Goal: Navigation & Orientation: Find specific page/section

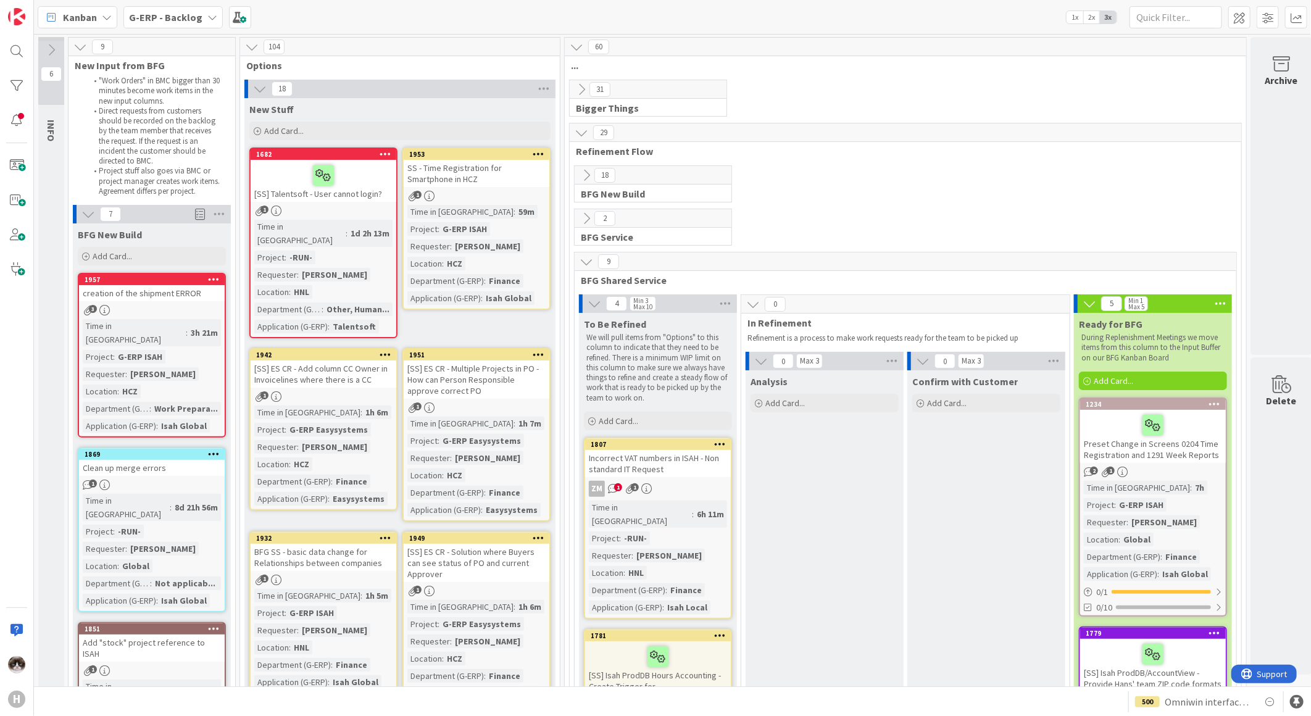
click at [181, 315] on link "1957 creation of the shipment ERROR 3 Time in Column : 3h 21m Project : G-ERP I…" at bounding box center [152, 355] width 148 height 165
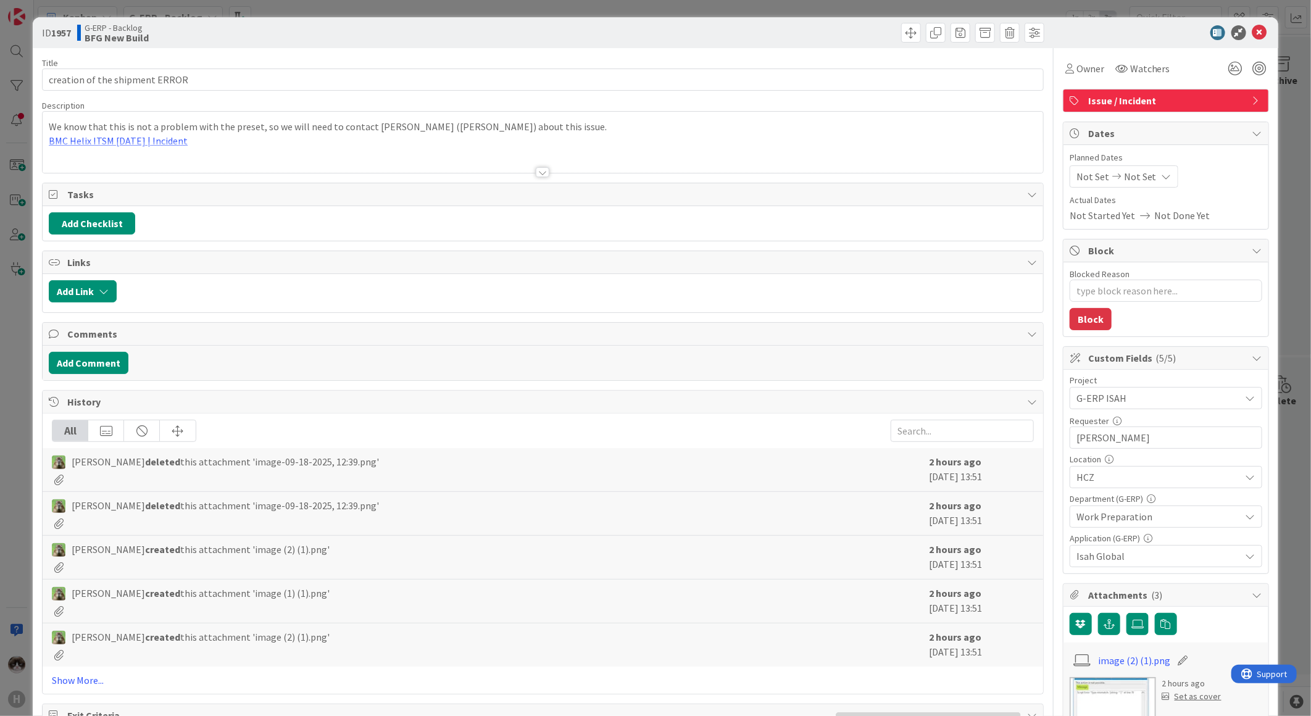
type textarea "x"
click at [551, 173] on div at bounding box center [543, 156] width 1001 height 31
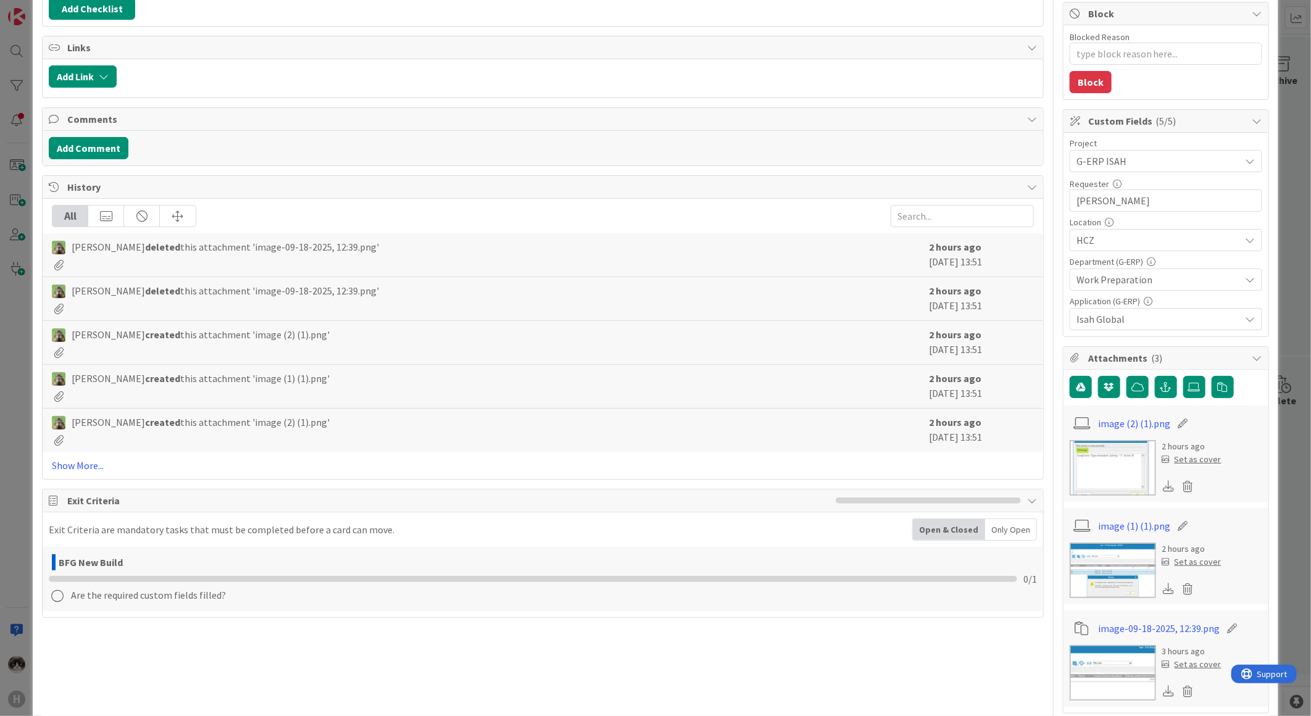
scroll to position [69, 0]
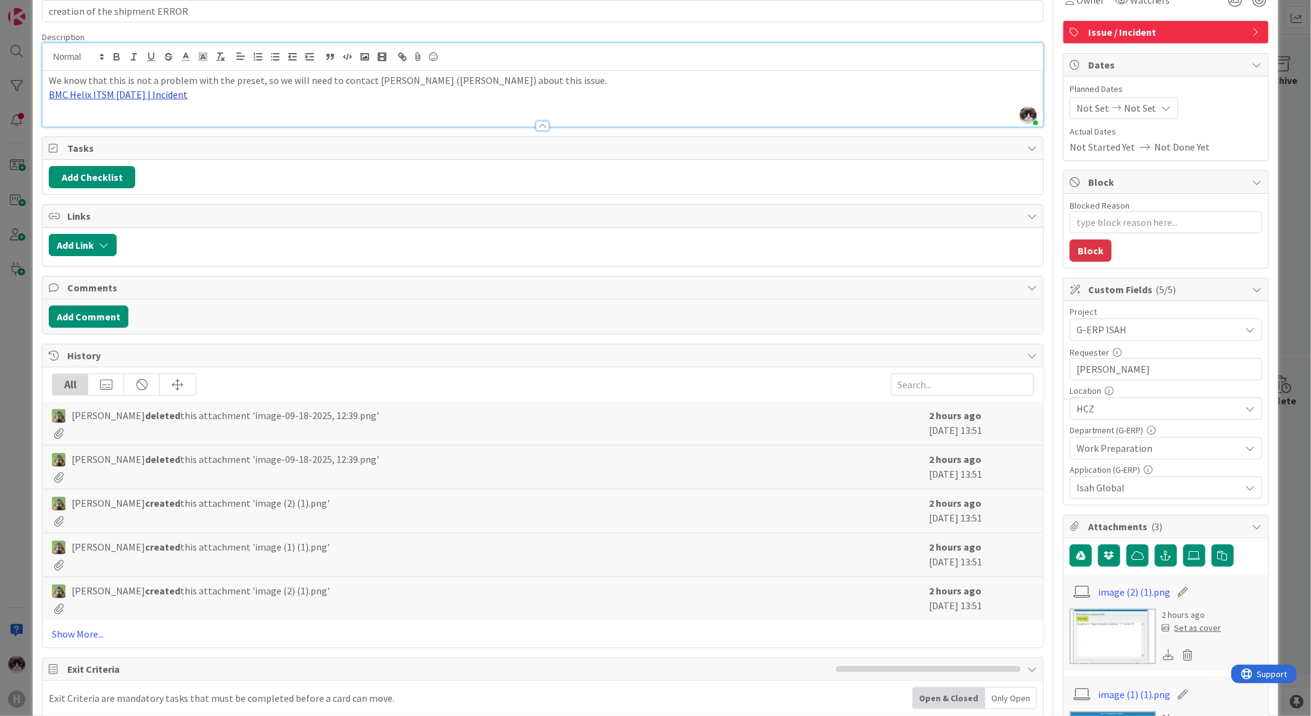
click at [165, 99] on link "BMC Helix ITSM [DATE] | Incident" at bounding box center [118, 94] width 139 height 12
click at [114, 124] on link "[URL][PERSON_NAME][DOMAIN_NAME]" at bounding box center [110, 119] width 123 height 16
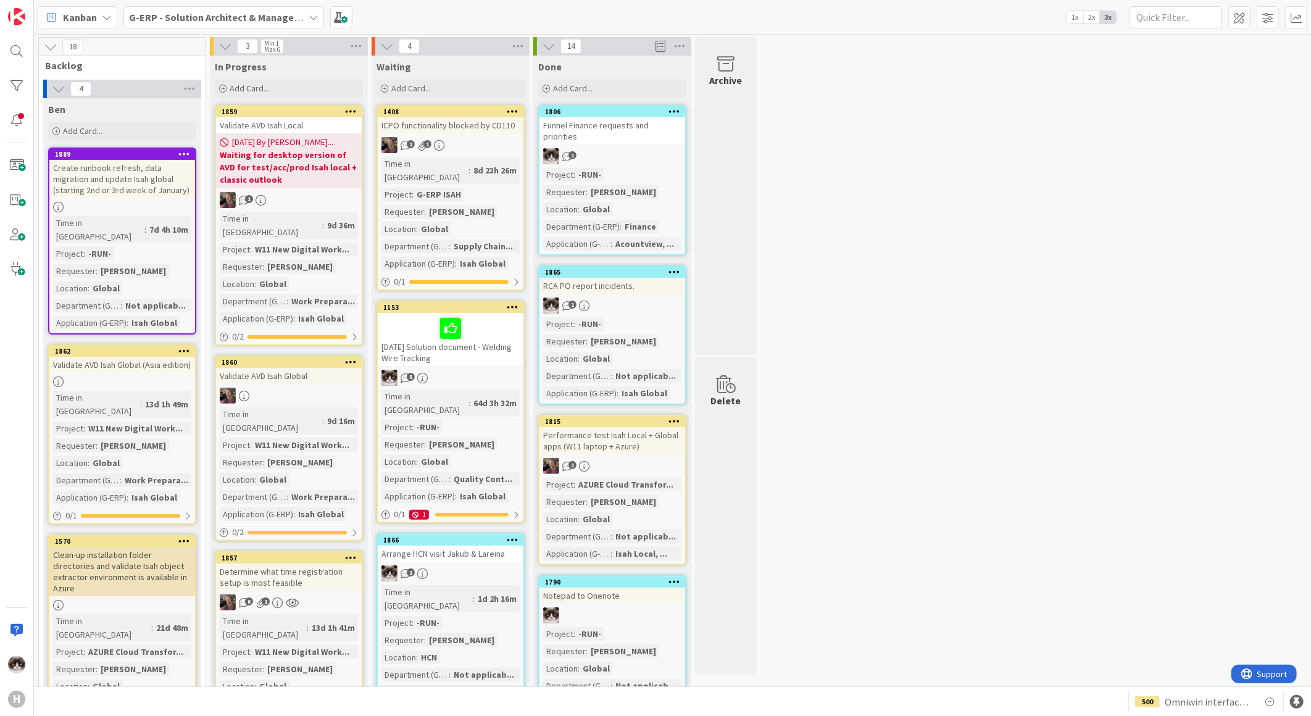
click at [261, 23] on span "G-ERP - Solution Architect & Management" at bounding box center [216, 17] width 175 height 15
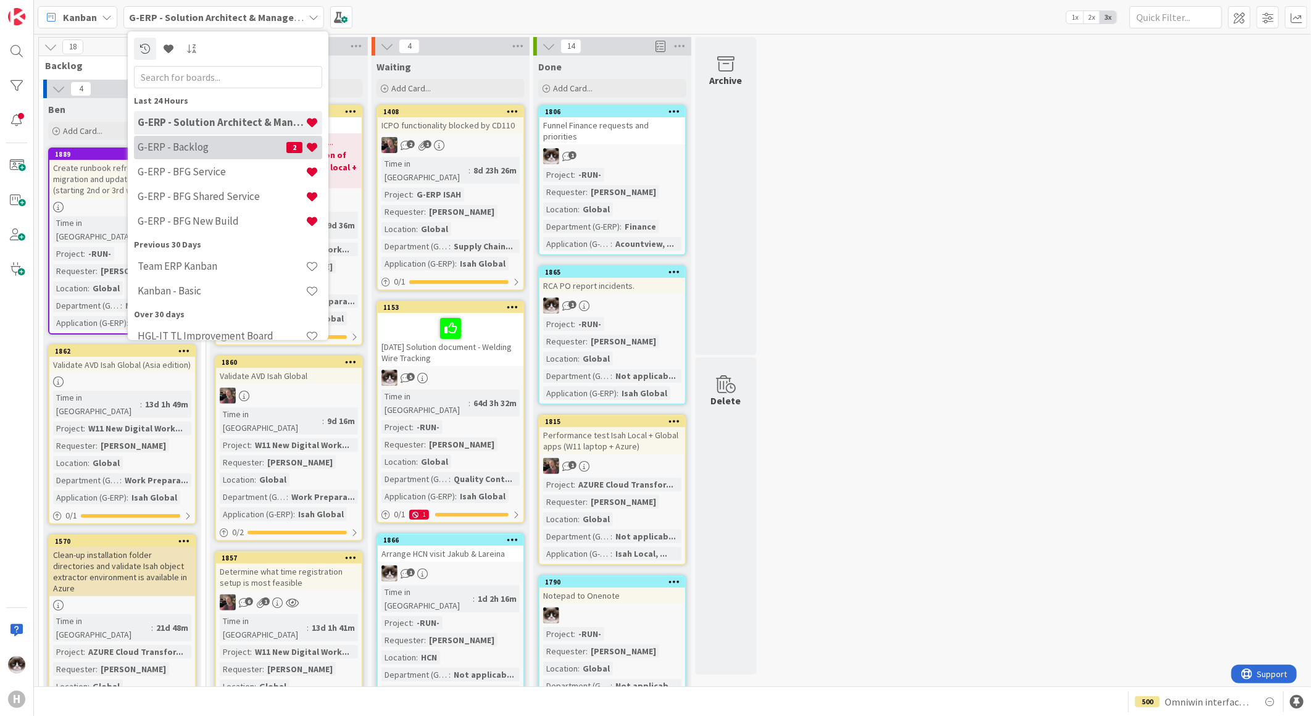
click at [247, 146] on h4 "G-ERP - Backlog" at bounding box center [212, 147] width 149 height 12
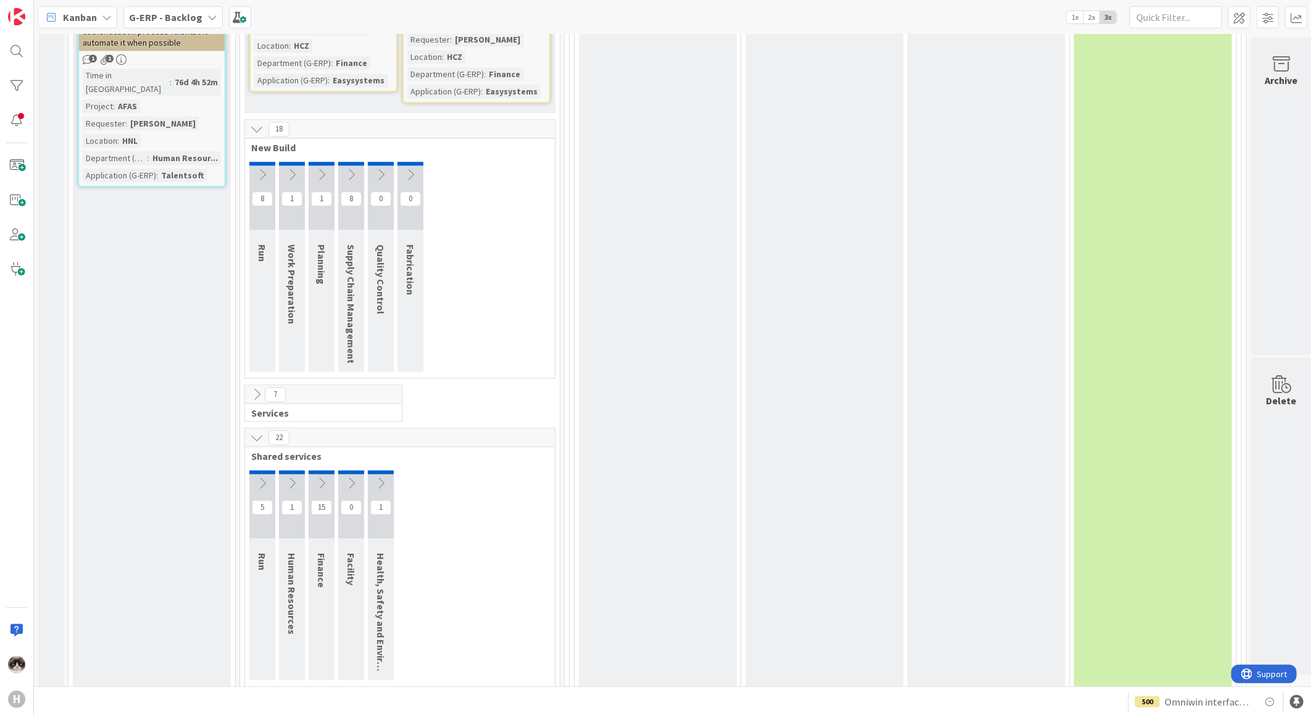
scroll to position [1921, 0]
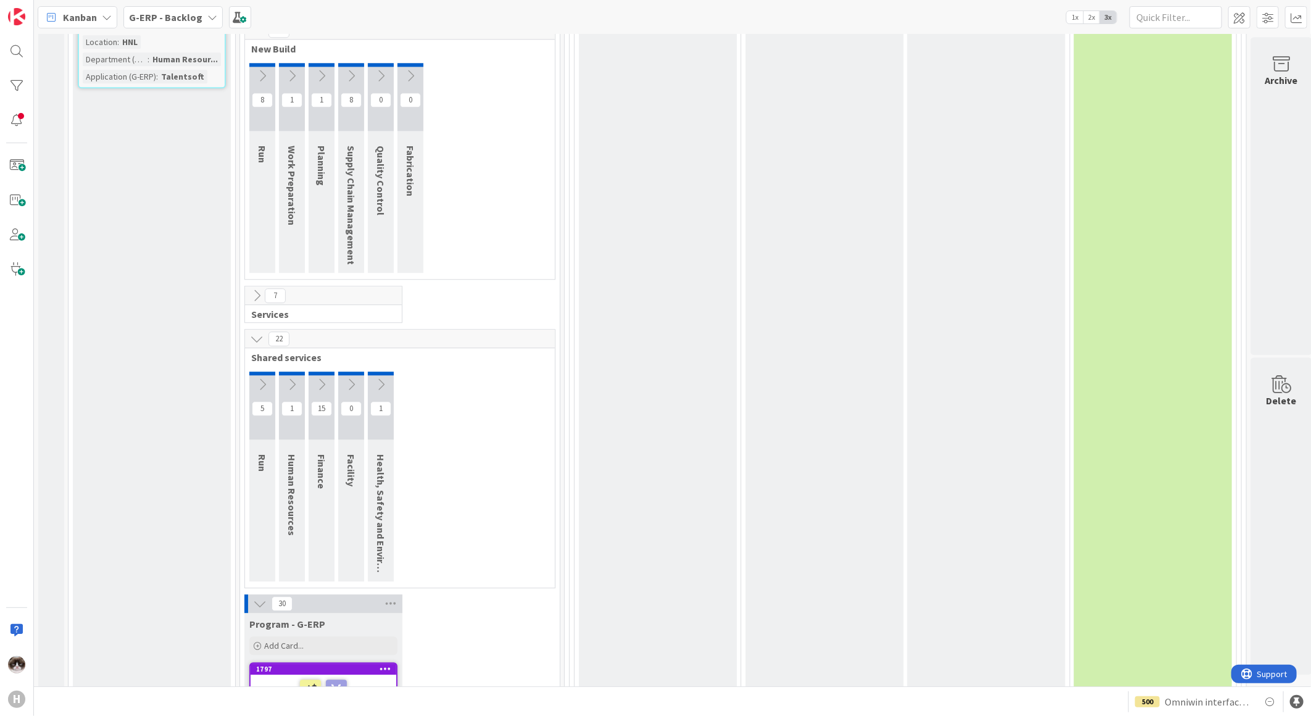
click at [257, 596] on button at bounding box center [260, 604] width 16 height 16
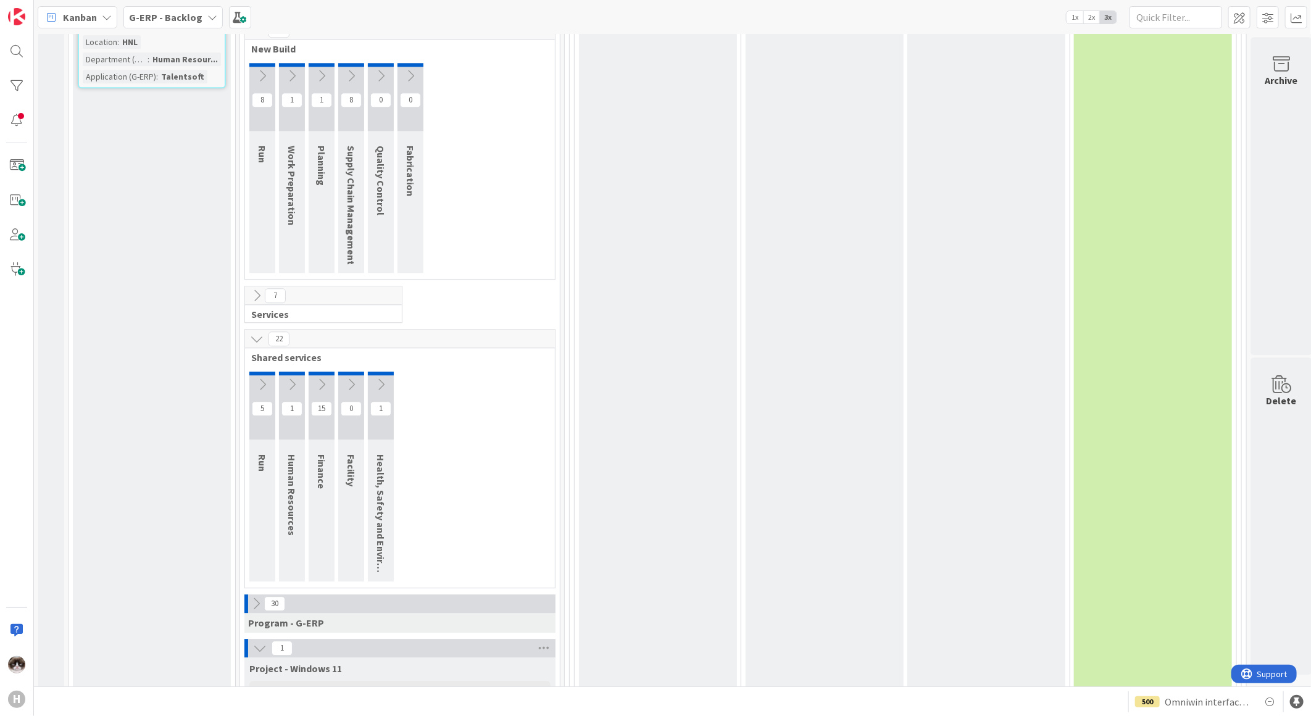
click at [254, 641] on icon at bounding box center [260, 648] width 14 height 14
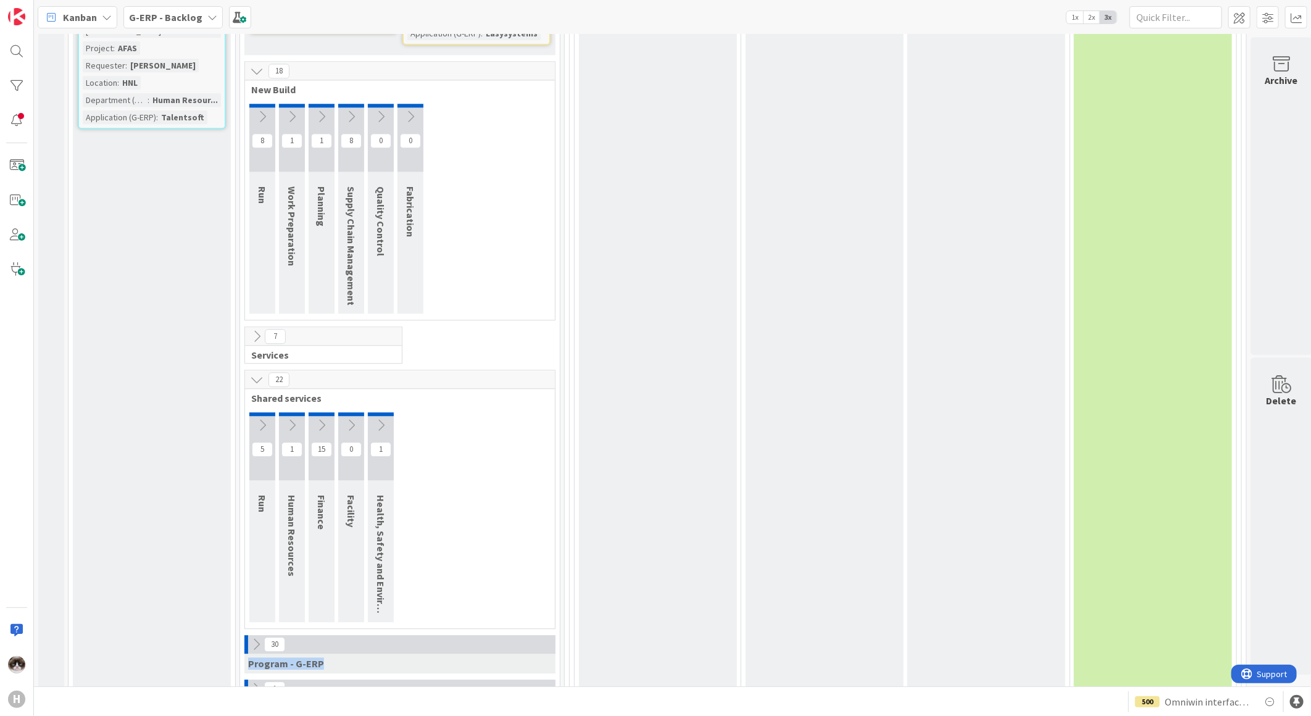
drag, startPoint x: 247, startPoint y: 517, endPoint x: 325, endPoint y: 524, distance: 78.7
click at [325, 654] on div "Program - G-ERP" at bounding box center [399, 664] width 311 height 20
click at [253, 638] on icon at bounding box center [256, 645] width 14 height 14
click at [258, 637] on button at bounding box center [260, 645] width 16 height 16
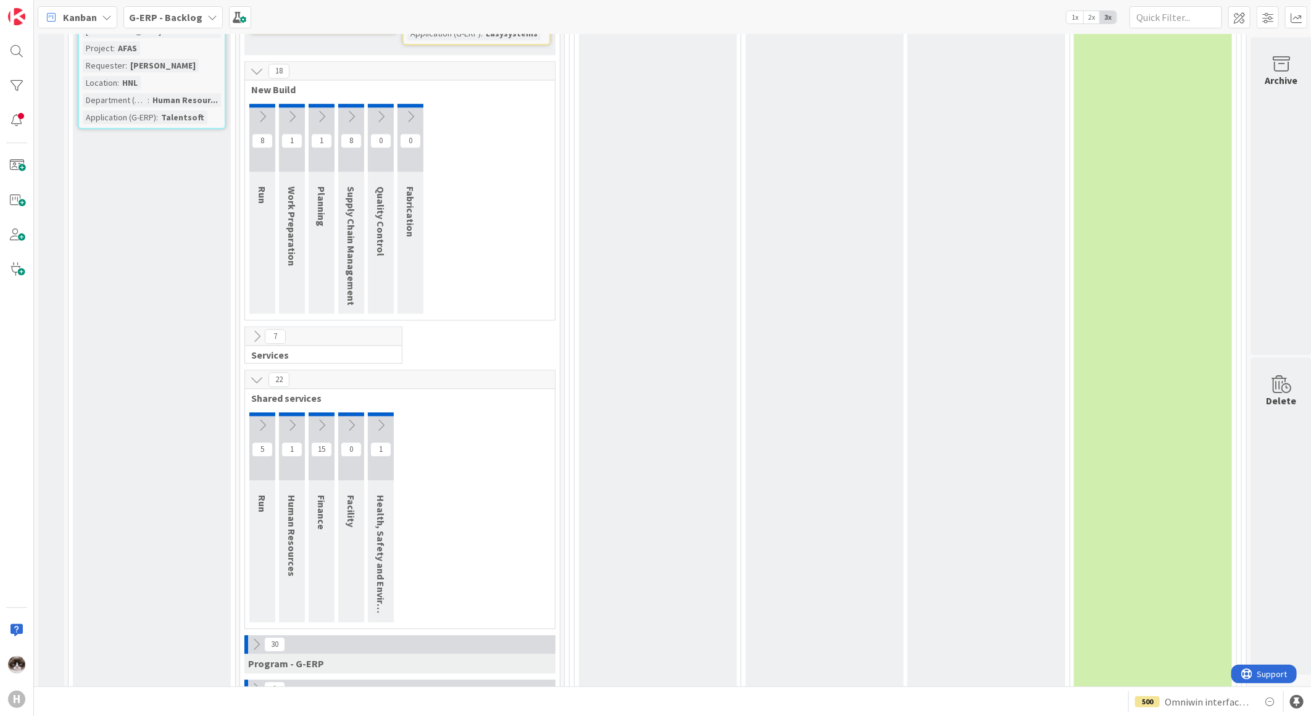
click at [249, 638] on icon at bounding box center [256, 645] width 14 height 14
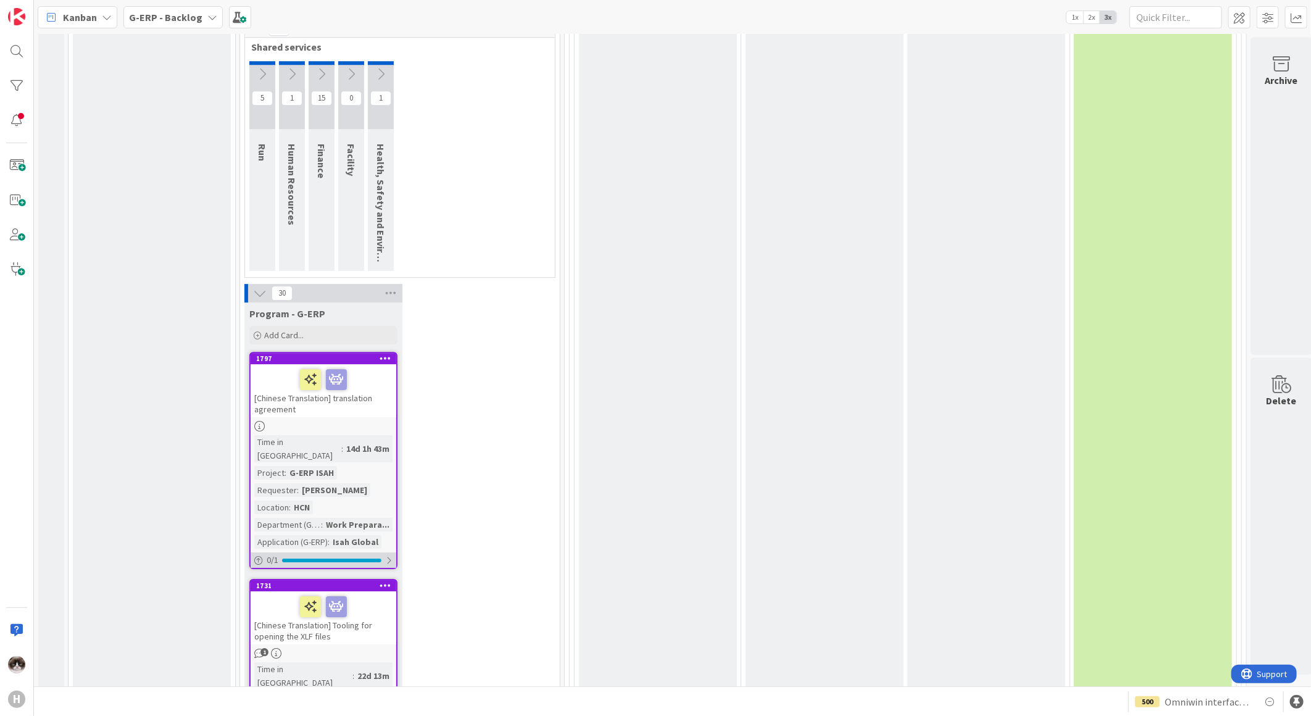
scroll to position [2086, 0]
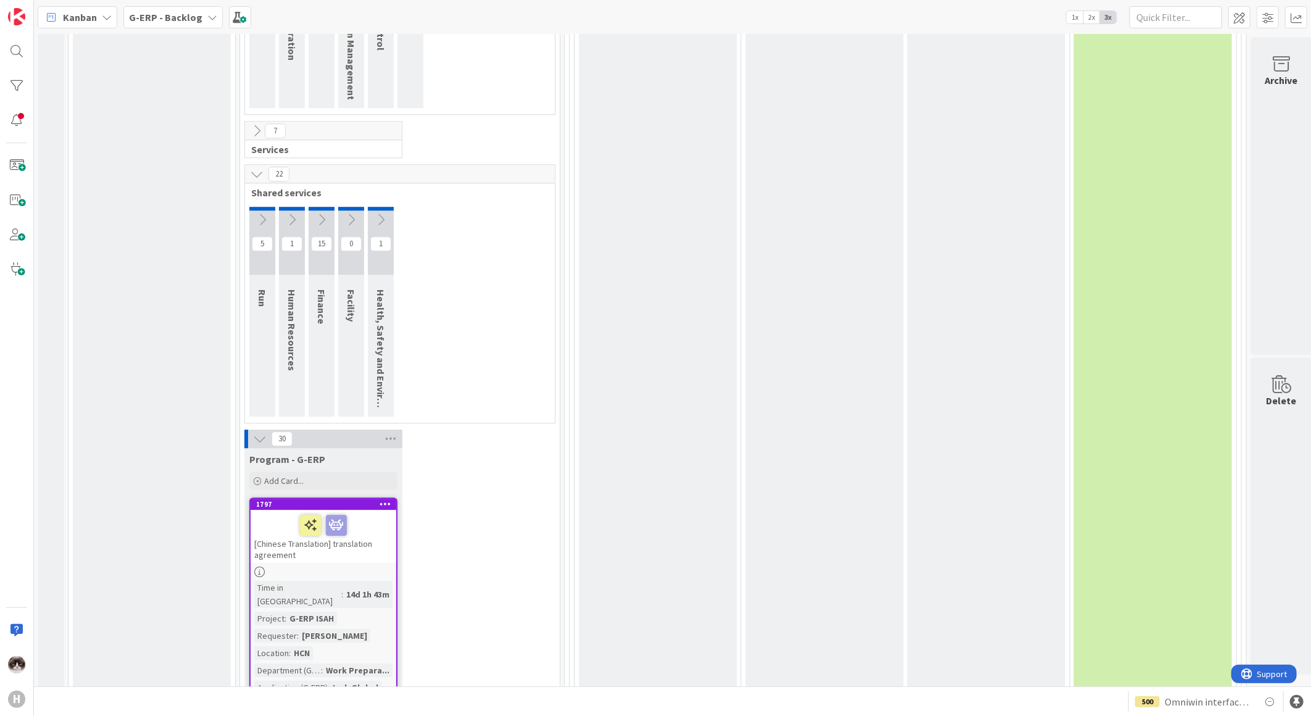
click at [257, 432] on icon at bounding box center [260, 439] width 14 height 14
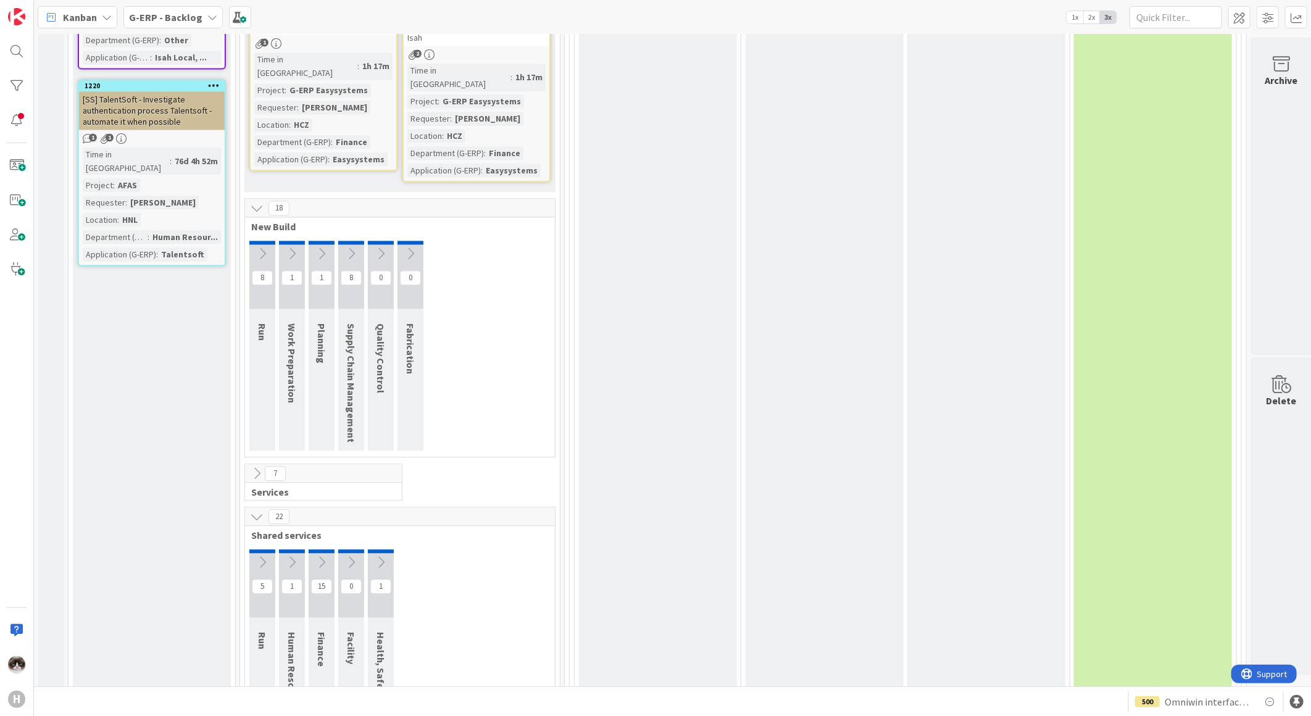
scroll to position [1880, 0]
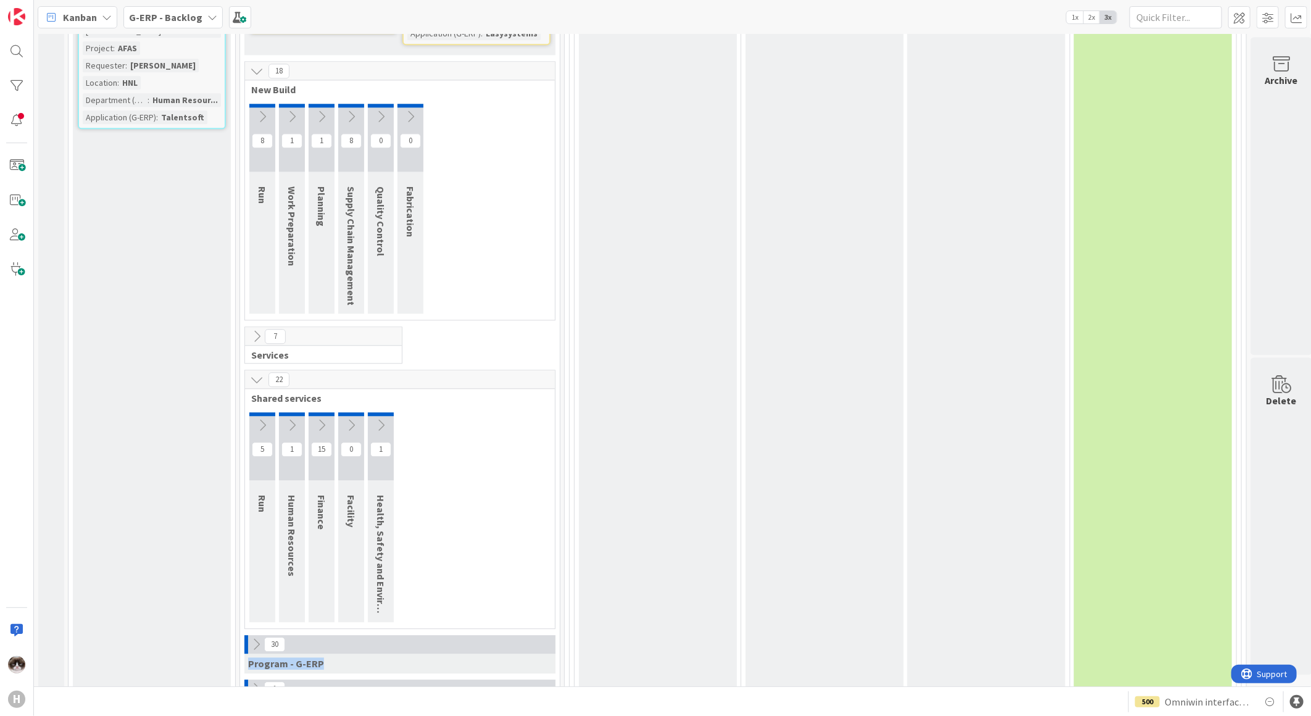
drag, startPoint x: 330, startPoint y: 516, endPoint x: 248, endPoint y: 520, distance: 82.2
click at [248, 654] on div "Program - G-ERP" at bounding box center [399, 664] width 311 height 20
click at [181, 19] on b "G-ERP - Backlog" at bounding box center [165, 17] width 73 height 12
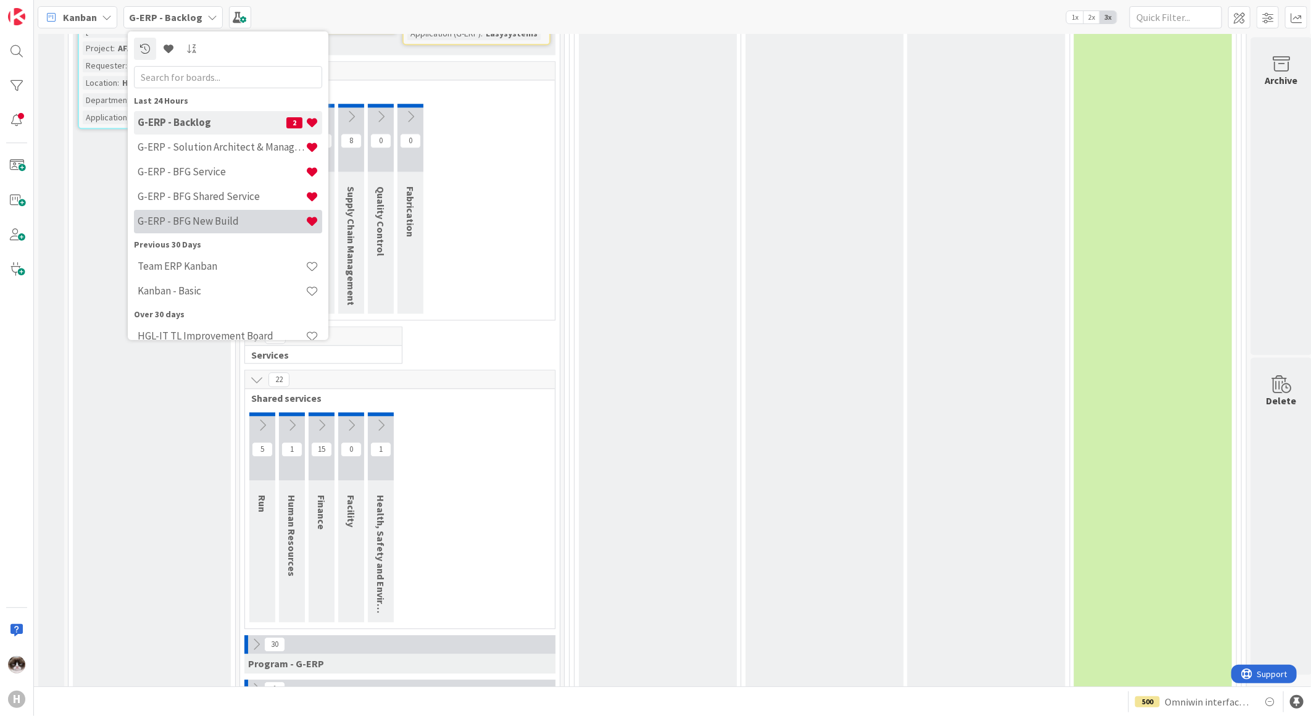
click at [216, 220] on h4 "G-ERP - BFG New Build" at bounding box center [222, 221] width 168 height 12
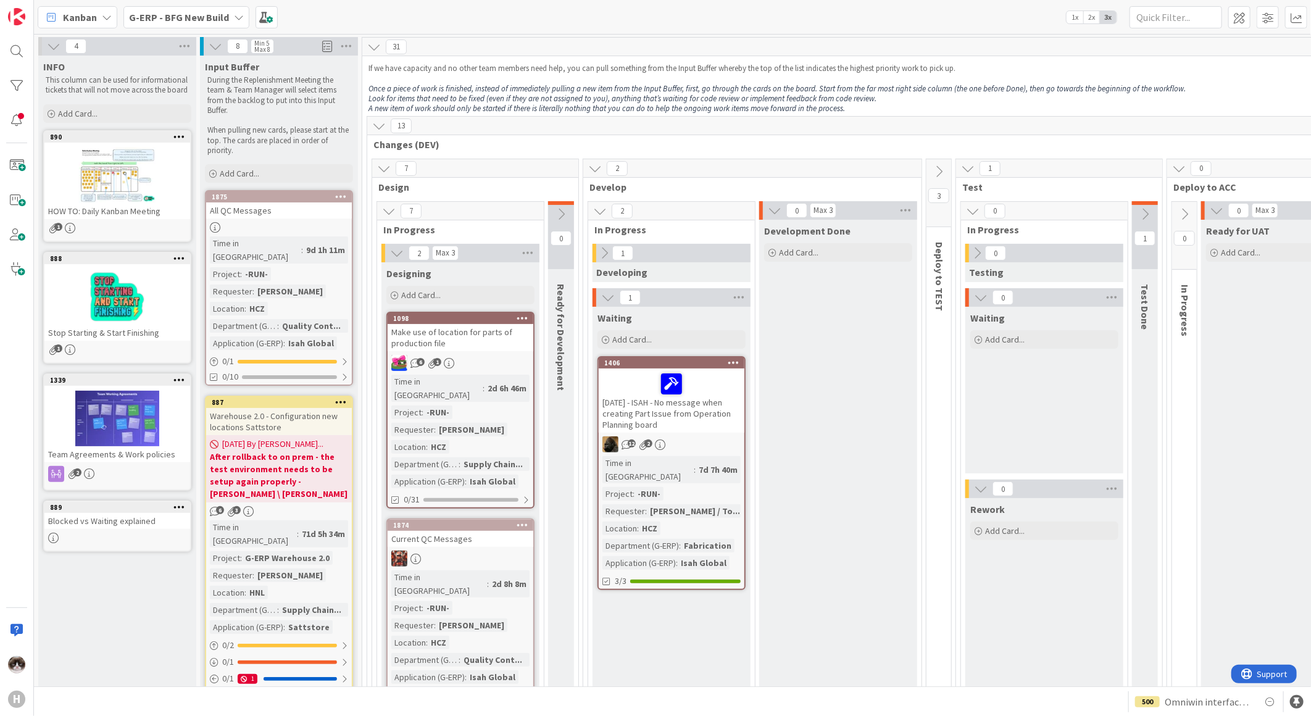
click at [192, 20] on b "G-ERP - BFG New Build" at bounding box center [179, 17] width 100 height 12
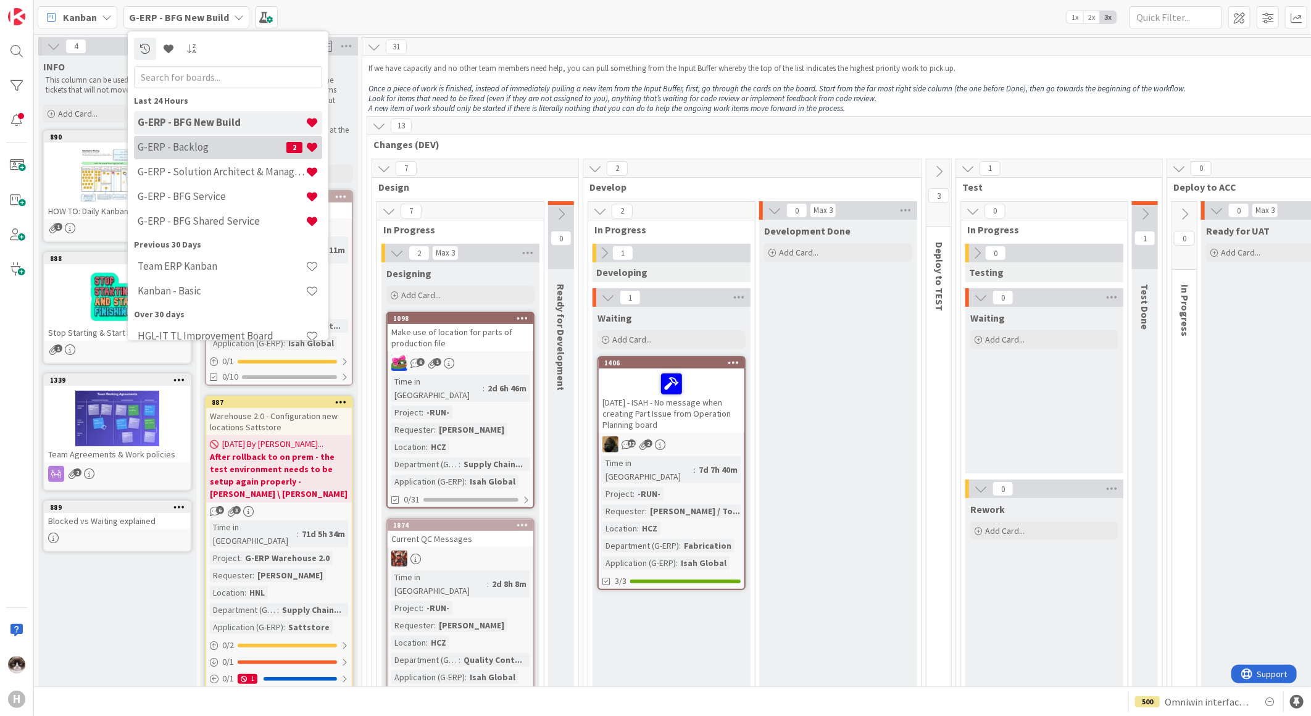
click at [223, 152] on h4 "G-ERP - Backlog" at bounding box center [212, 147] width 149 height 12
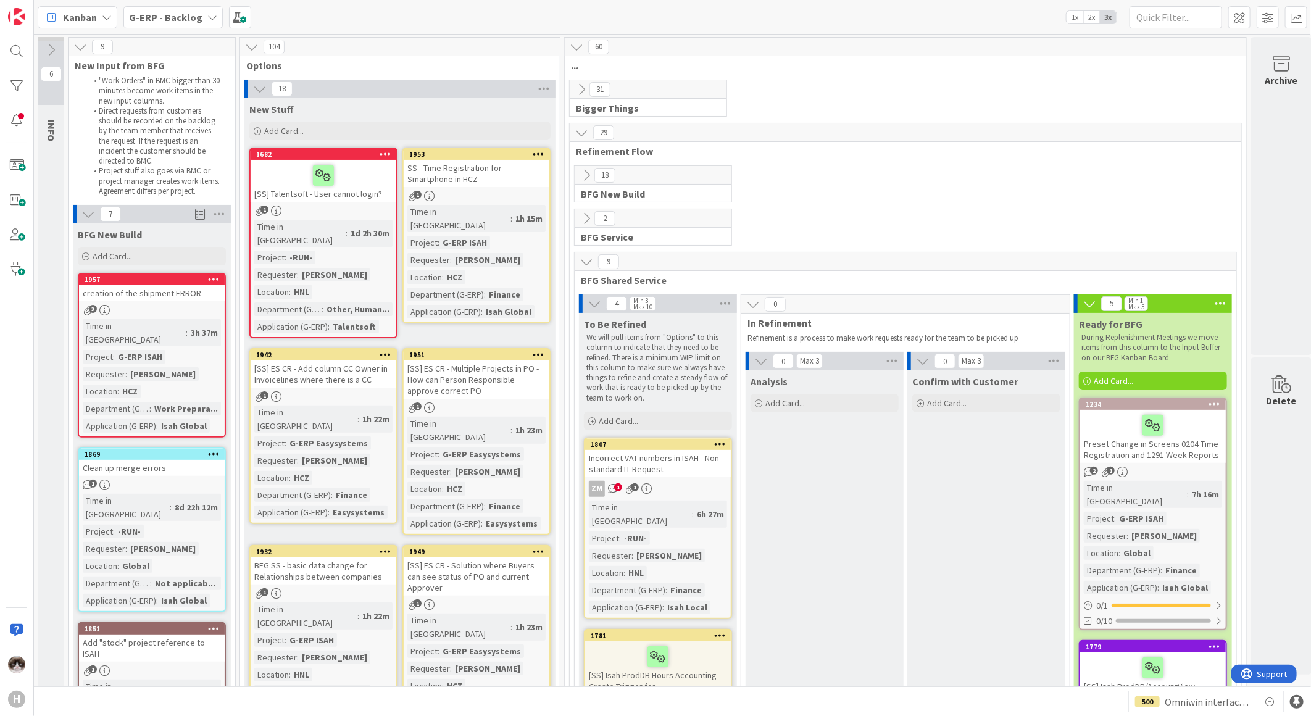
click at [257, 90] on icon at bounding box center [260, 89] width 14 height 14
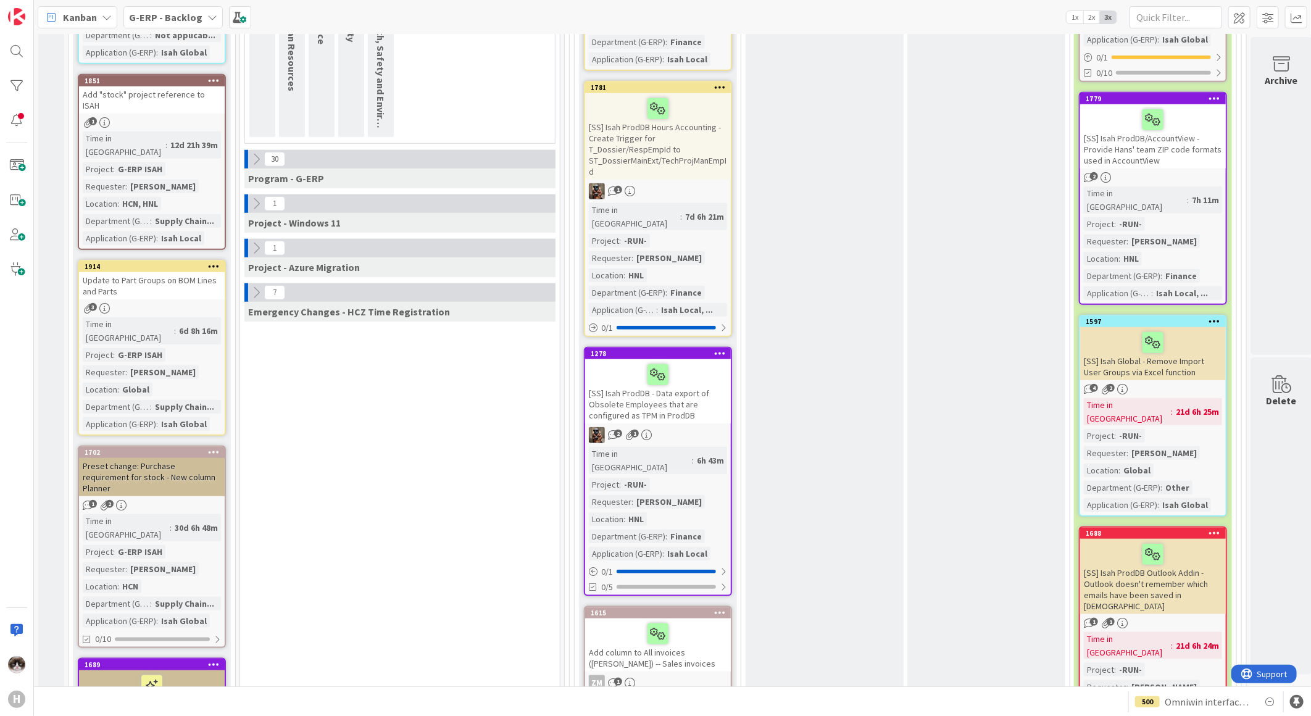
scroll to position [274, 0]
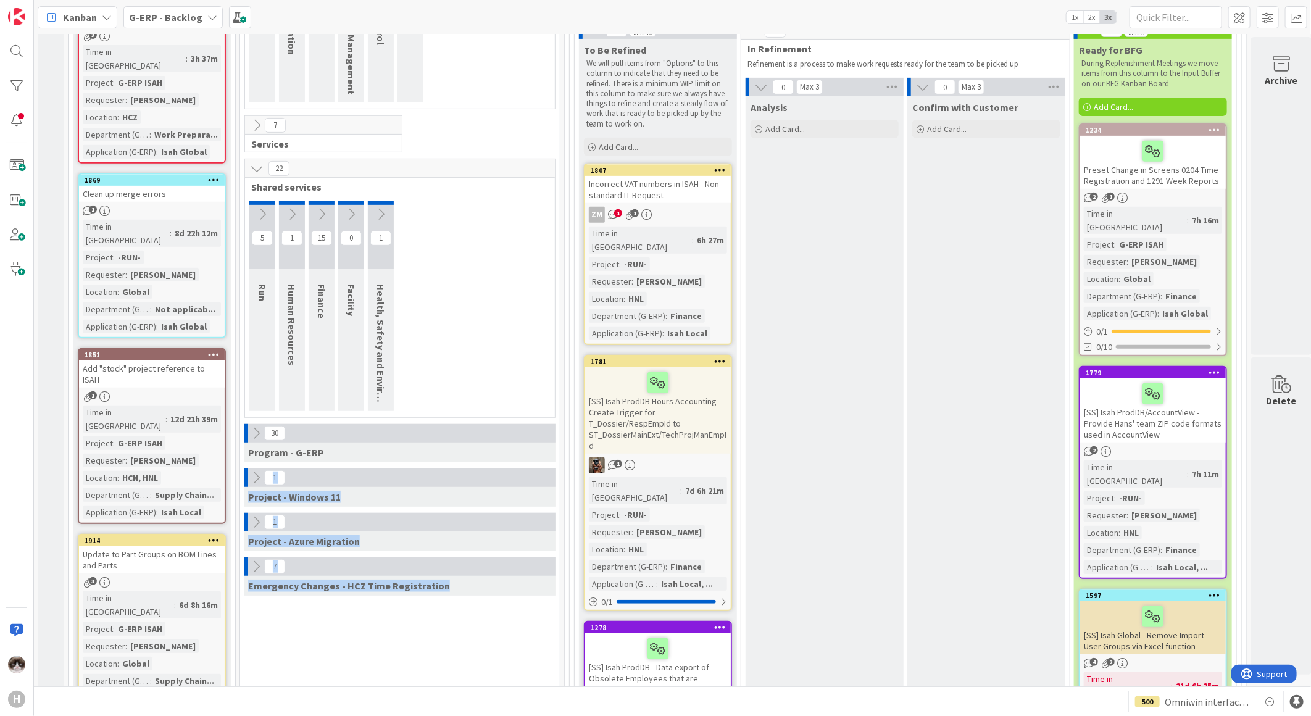
drag, startPoint x: 451, startPoint y: 587, endPoint x: 270, endPoint y: 474, distance: 213.3
drag, startPoint x: 372, startPoint y: 545, endPoint x: 248, endPoint y: 441, distance: 162.1
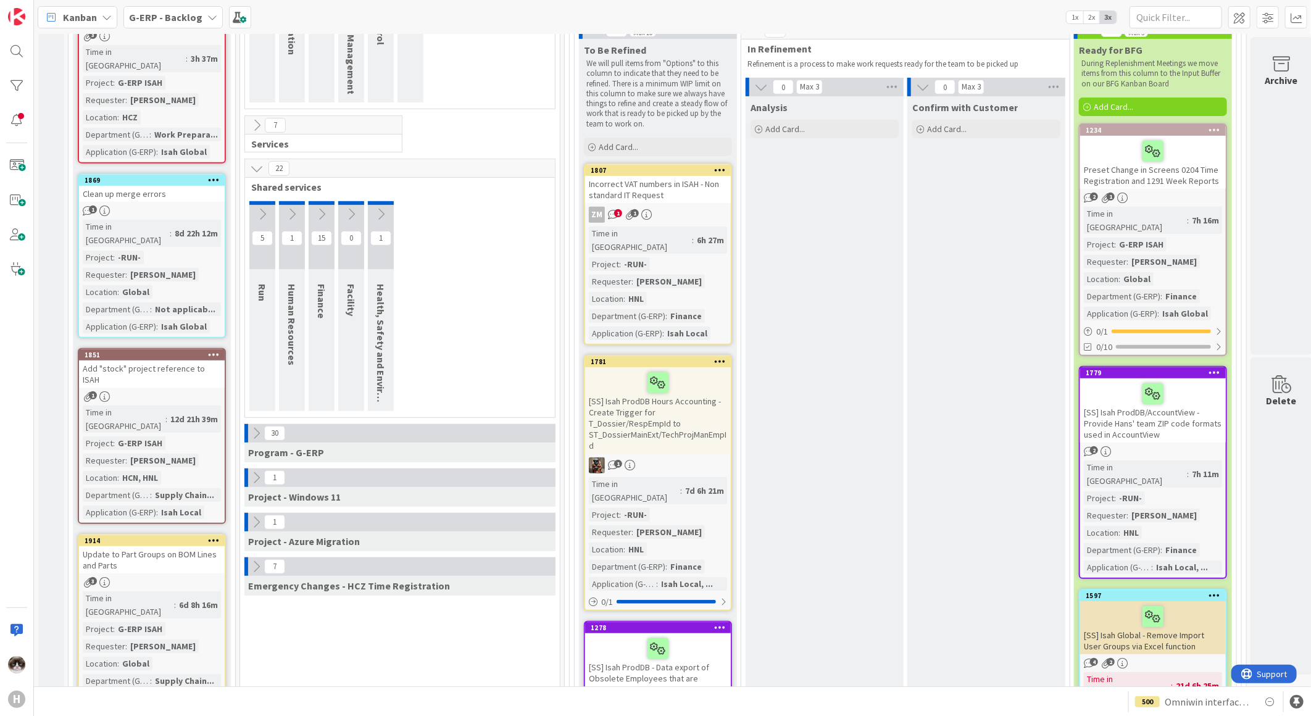
click at [516, 377] on div "5 Run 1 Human Resources 15 Finance 0 Facility 1 Health, Safety and Environment" at bounding box center [400, 309] width 305 height 216
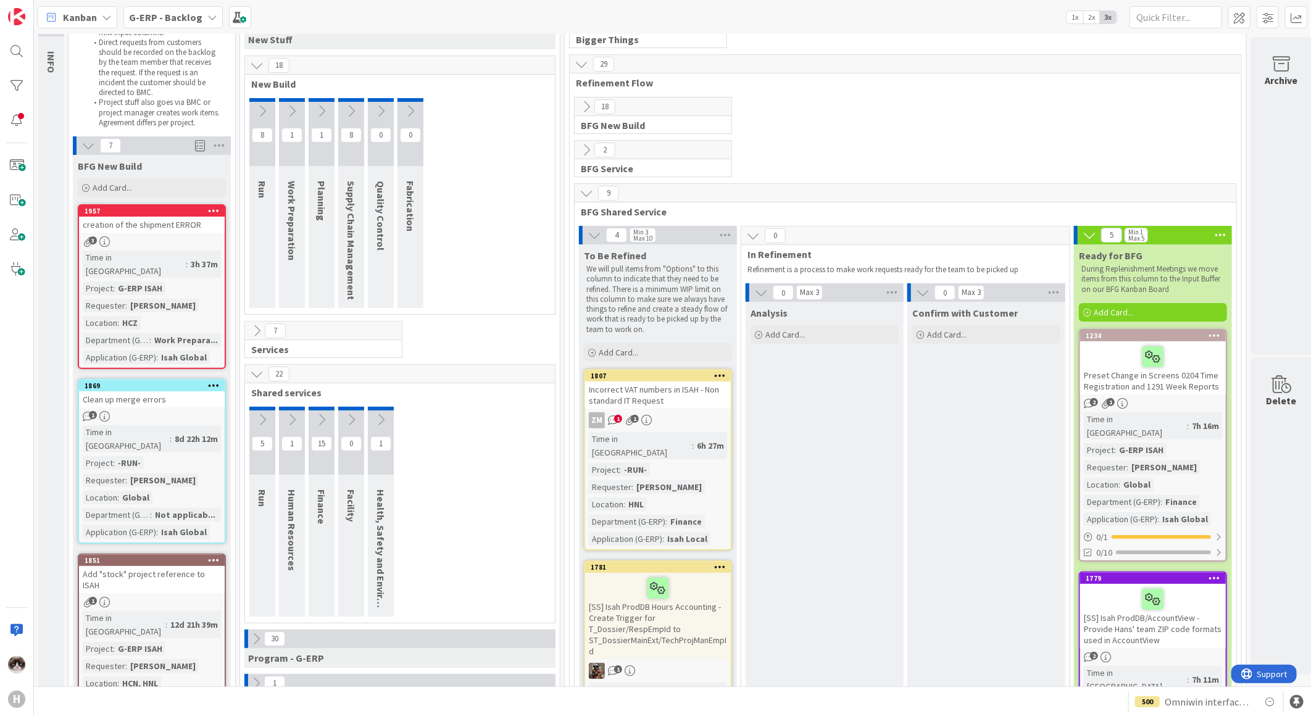
scroll to position [0, 0]
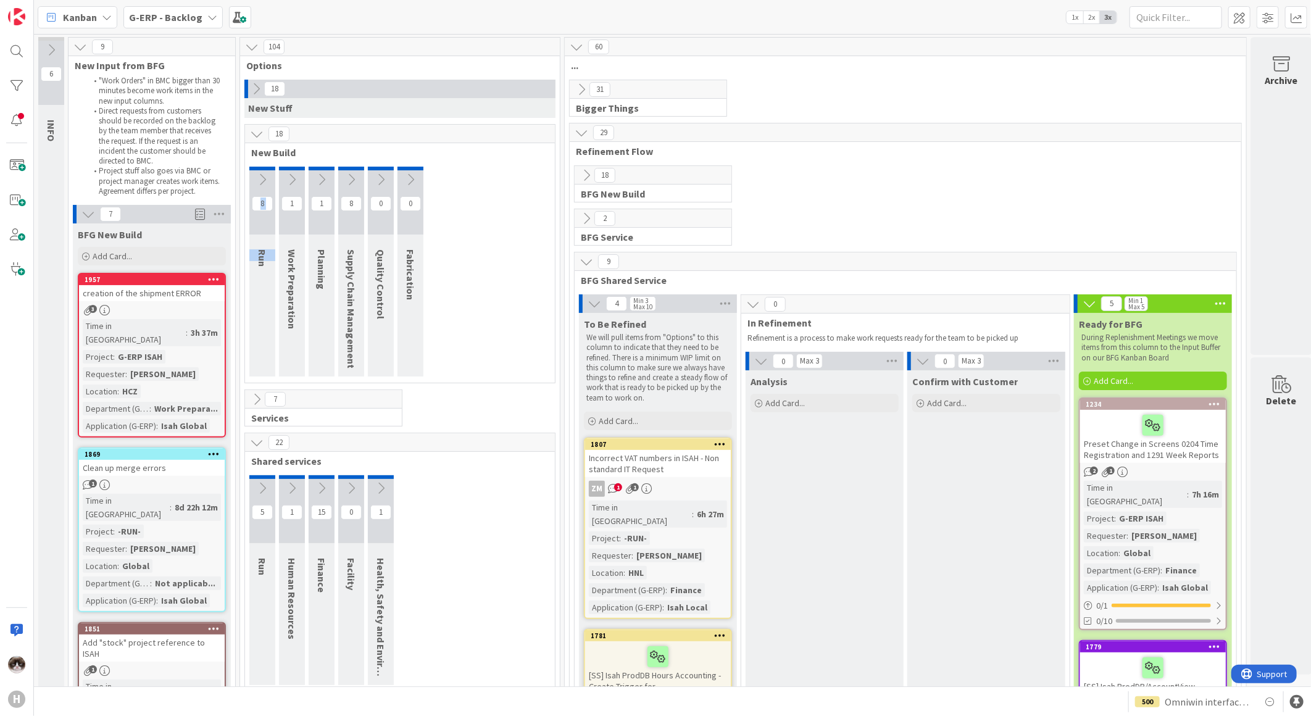
drag, startPoint x: 264, startPoint y: 286, endPoint x: 262, endPoint y: 261, distance: 25.4
click at [262, 261] on div "8 Run" at bounding box center [262, 272] width 26 height 210
click at [262, 261] on span "Run" at bounding box center [262, 257] width 12 height 17
drag, startPoint x: 261, startPoint y: 251, endPoint x: 261, endPoint y: 269, distance: 17.9
click at [261, 269] on div "Run" at bounding box center [264, 258] width 30 height 30
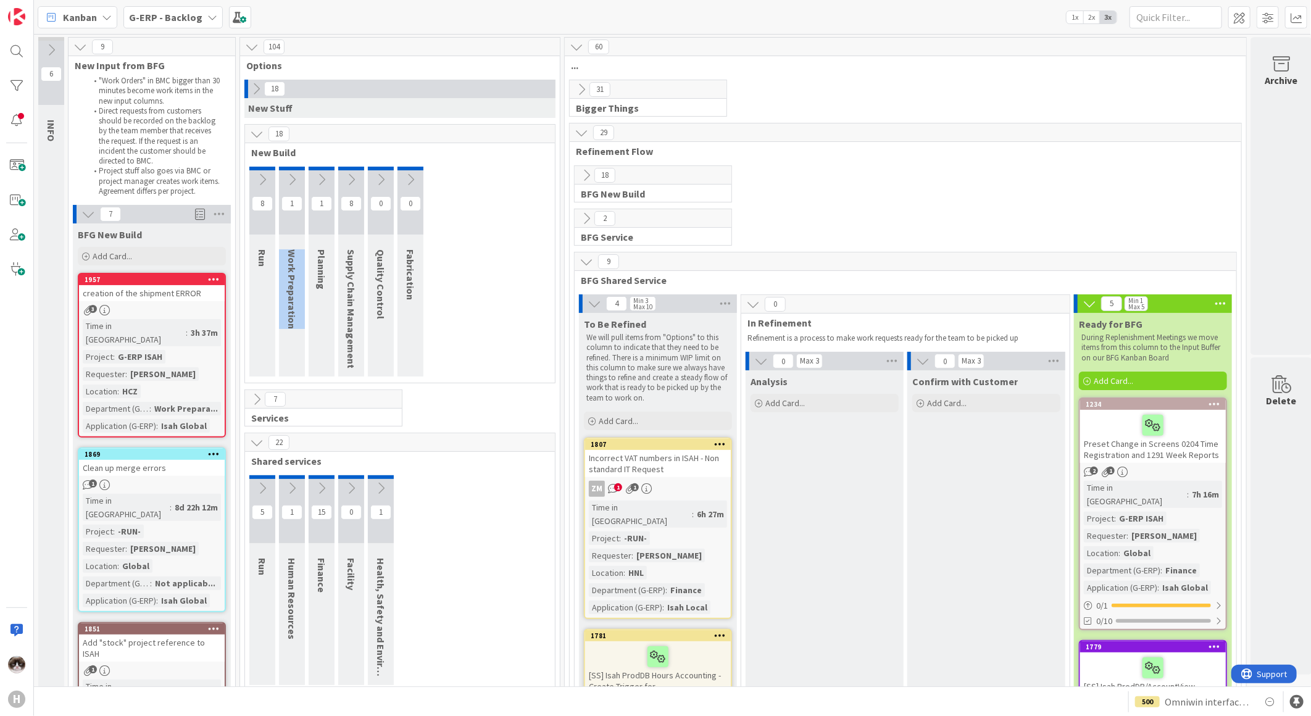
drag, startPoint x: 261, startPoint y: 269, endPoint x: 291, endPoint y: 254, distance: 33.7
click at [291, 254] on span "Work Preparation" at bounding box center [292, 289] width 12 height 80
drag, startPoint x: 291, startPoint y: 254, endPoint x: 315, endPoint y: 254, distance: 24.7
click at [315, 254] on div "1 Planning" at bounding box center [322, 272] width 26 height 210
drag, startPoint x: 315, startPoint y: 254, endPoint x: 350, endPoint y: 255, distance: 34.6
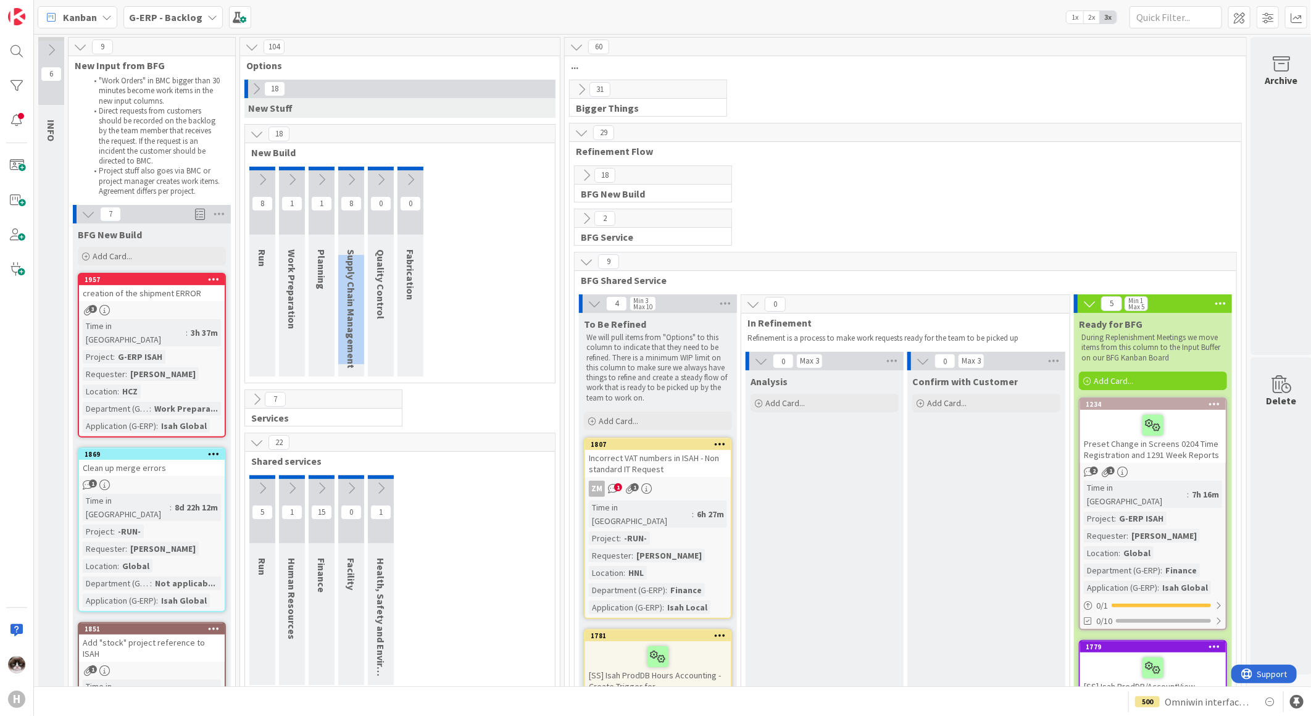
click at [350, 255] on span "Supply Chain Management" at bounding box center [351, 308] width 12 height 119
drag, startPoint x: 350, startPoint y: 255, endPoint x: 377, endPoint y: 254, distance: 27.2
click at [377, 254] on div "0 Quality Control" at bounding box center [381, 272] width 26 height 210
drag, startPoint x: 377, startPoint y: 254, endPoint x: 414, endPoint y: 254, distance: 36.4
click at [414, 254] on div "Fabrication" at bounding box center [413, 274] width 30 height 63
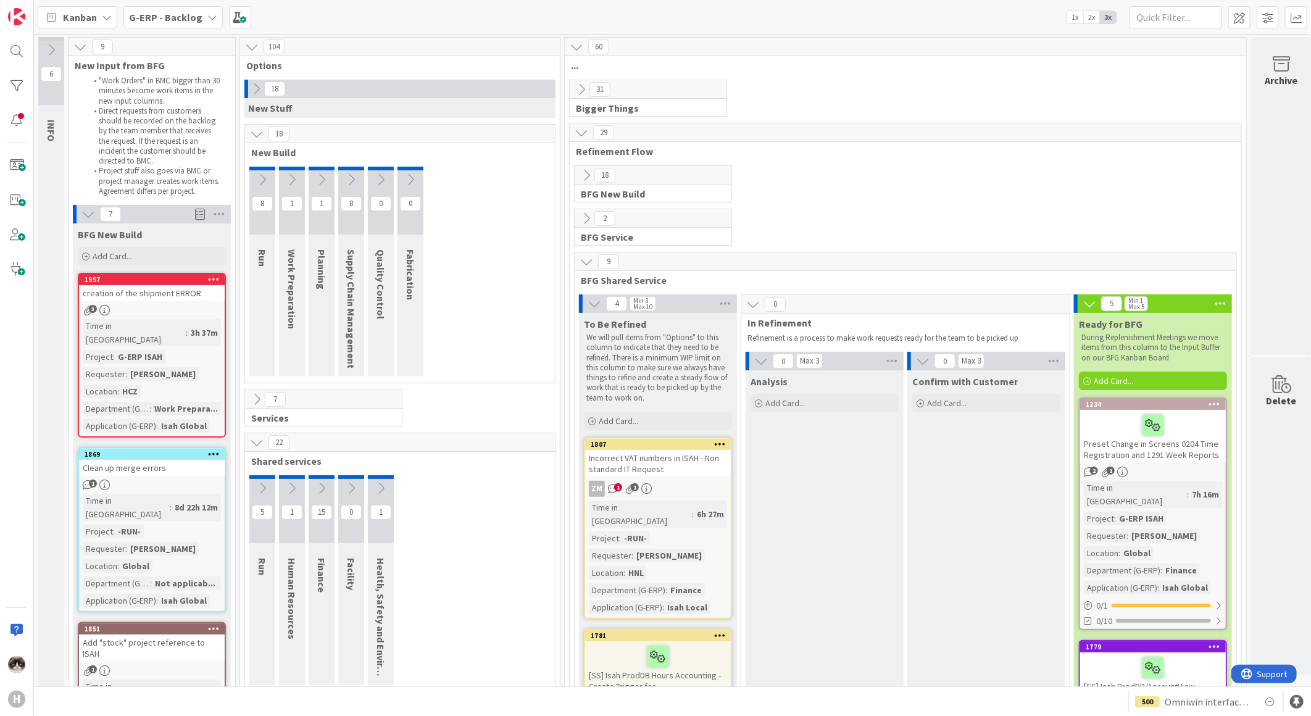
drag, startPoint x: 414, startPoint y: 254, endPoint x: 457, endPoint y: 306, distance: 67.0
click at [457, 306] on div "8 Run 1 Work Preparation 1 Planning 8 Supply Chain Management 0 Quality Control…" at bounding box center [400, 275] width 305 height 216
drag, startPoint x: 384, startPoint y: 313, endPoint x: 373, endPoint y: 231, distance: 82.9
click at [373, 231] on div "0 Quality Control" at bounding box center [381, 272] width 26 height 210
drag, startPoint x: 348, startPoint y: 366, endPoint x: 348, endPoint y: 229, distance: 136.4
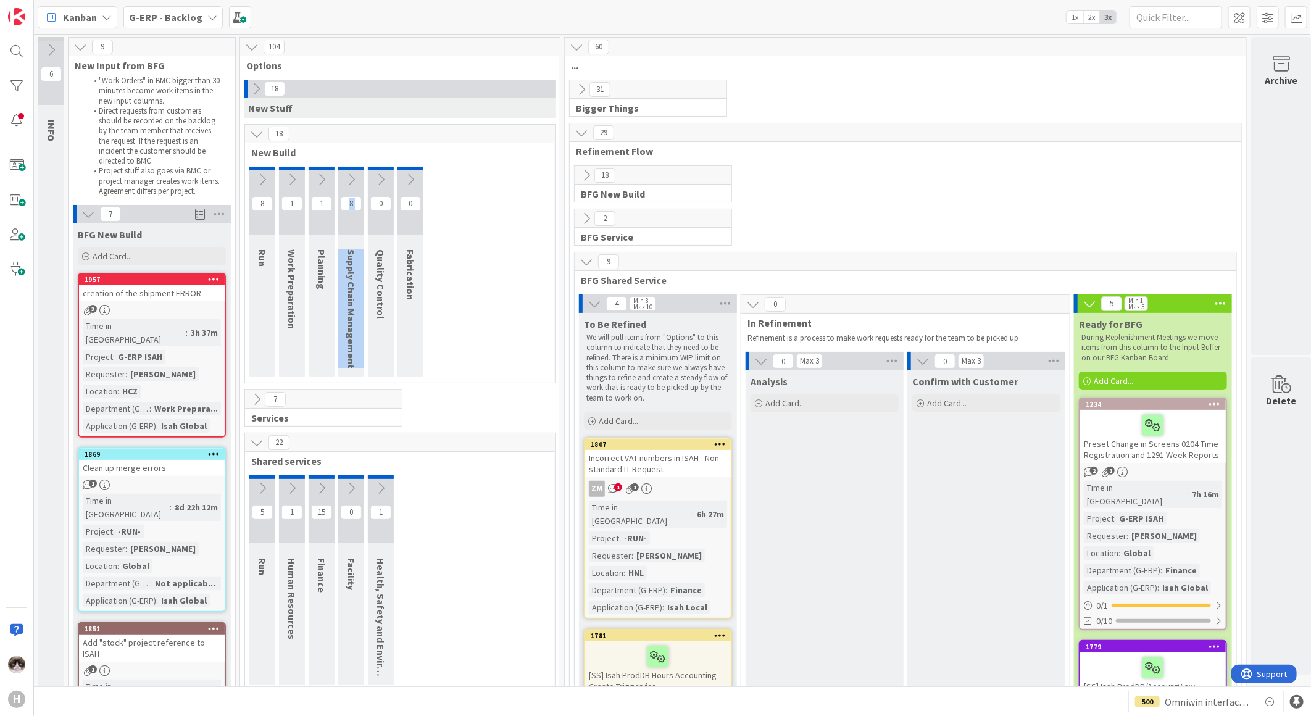
click at [348, 229] on div "8 Supply Chain Management" at bounding box center [351, 272] width 26 height 210
drag, startPoint x: 317, startPoint y: 325, endPoint x: 323, endPoint y: 254, distance: 71.2
click at [323, 254] on div "1 Planning" at bounding box center [322, 272] width 26 height 210
click at [509, 357] on div "8 Run 1 Work Preparation 1 Planning 8 Supply Chain Management 0 Quality Control…" at bounding box center [400, 275] width 305 height 216
drag, startPoint x: 356, startPoint y: 367, endPoint x: 352, endPoint y: 245, distance: 121.7
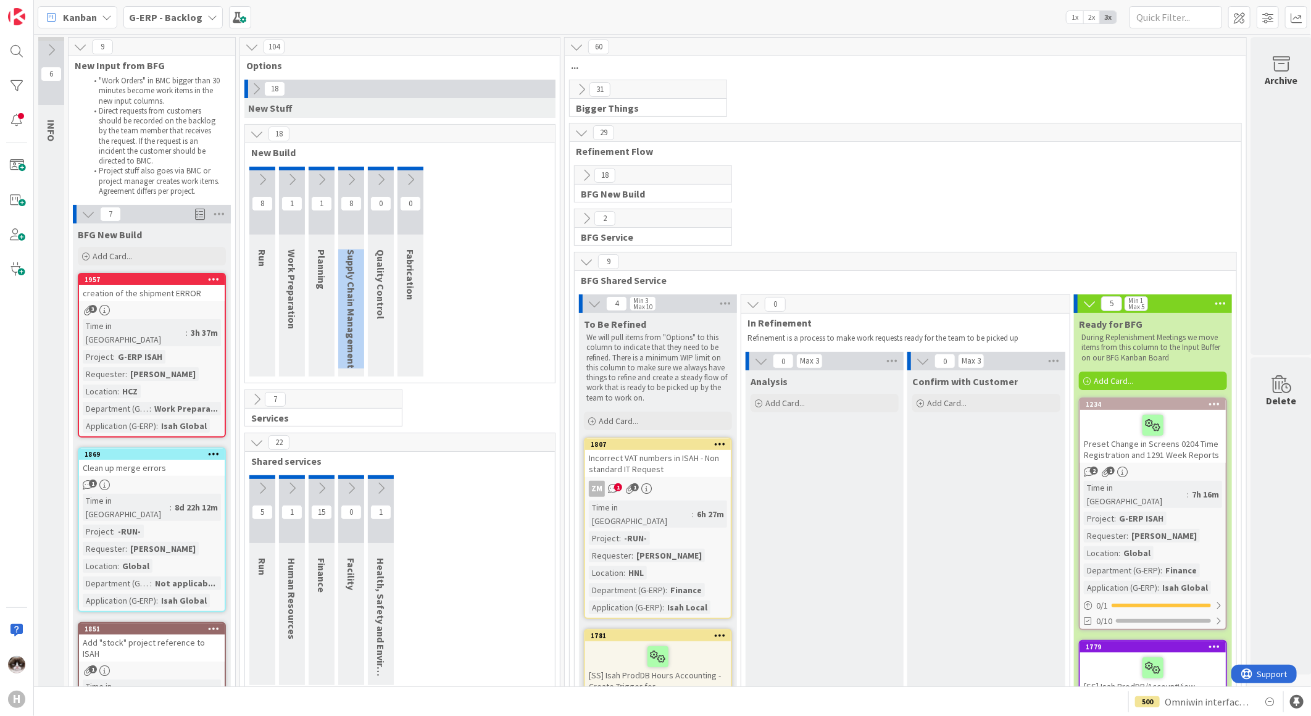
click at [352, 245] on div "Supply Chain Management" at bounding box center [353, 309] width 30 height 132
click at [80, 214] on div "7" at bounding box center [152, 214] width 158 height 19
click at [80, 214] on button at bounding box center [88, 214] width 16 height 16
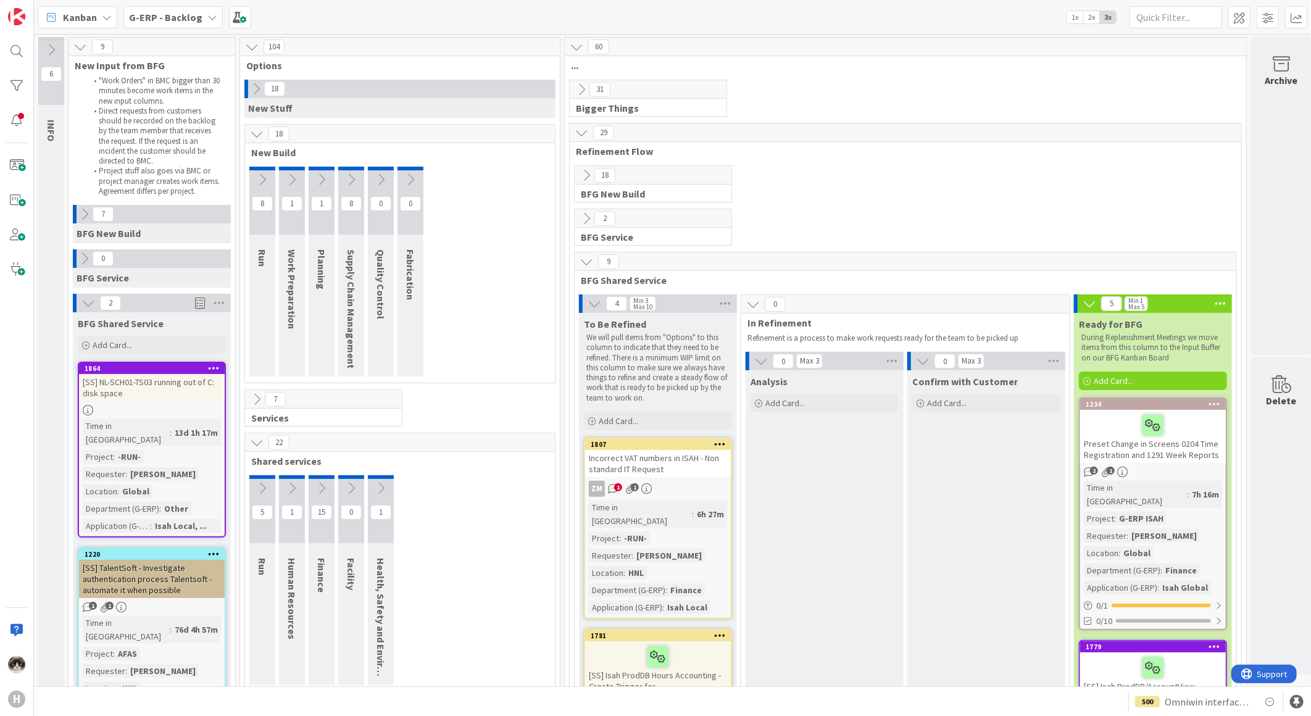
click at [90, 300] on icon at bounding box center [88, 303] width 14 height 14
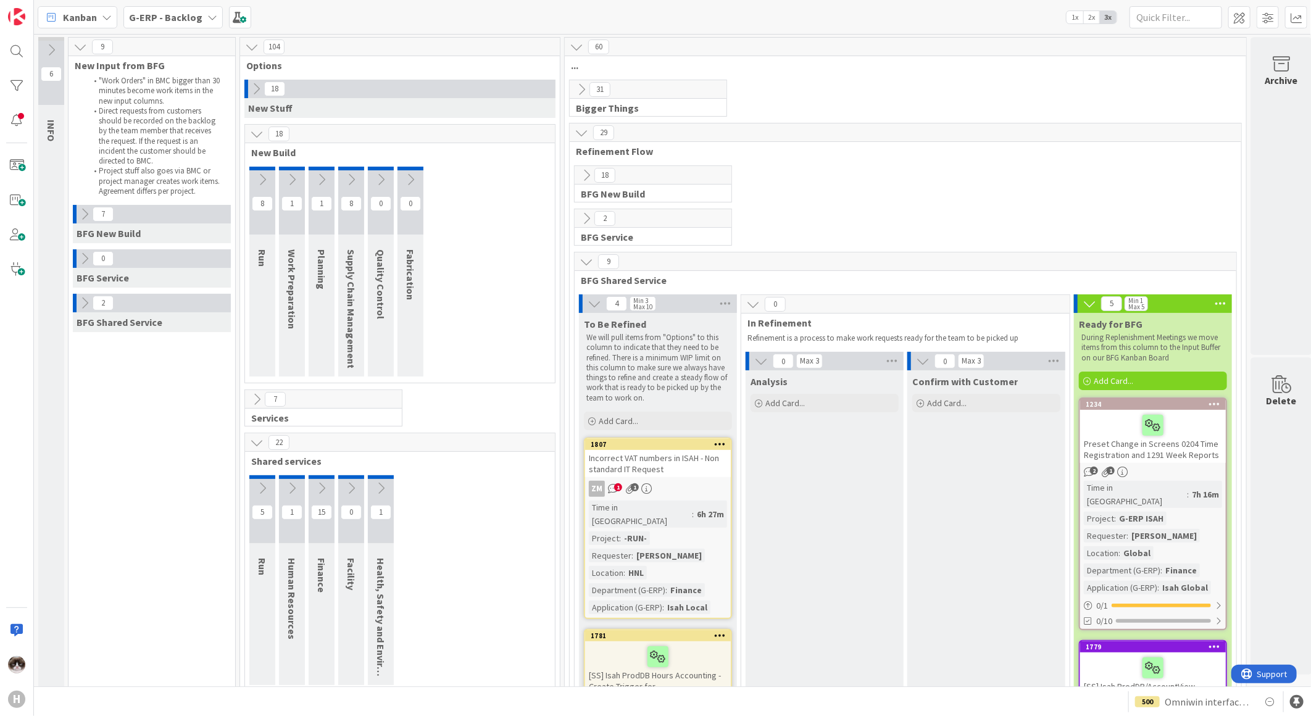
click at [257, 135] on icon at bounding box center [257, 134] width 14 height 14
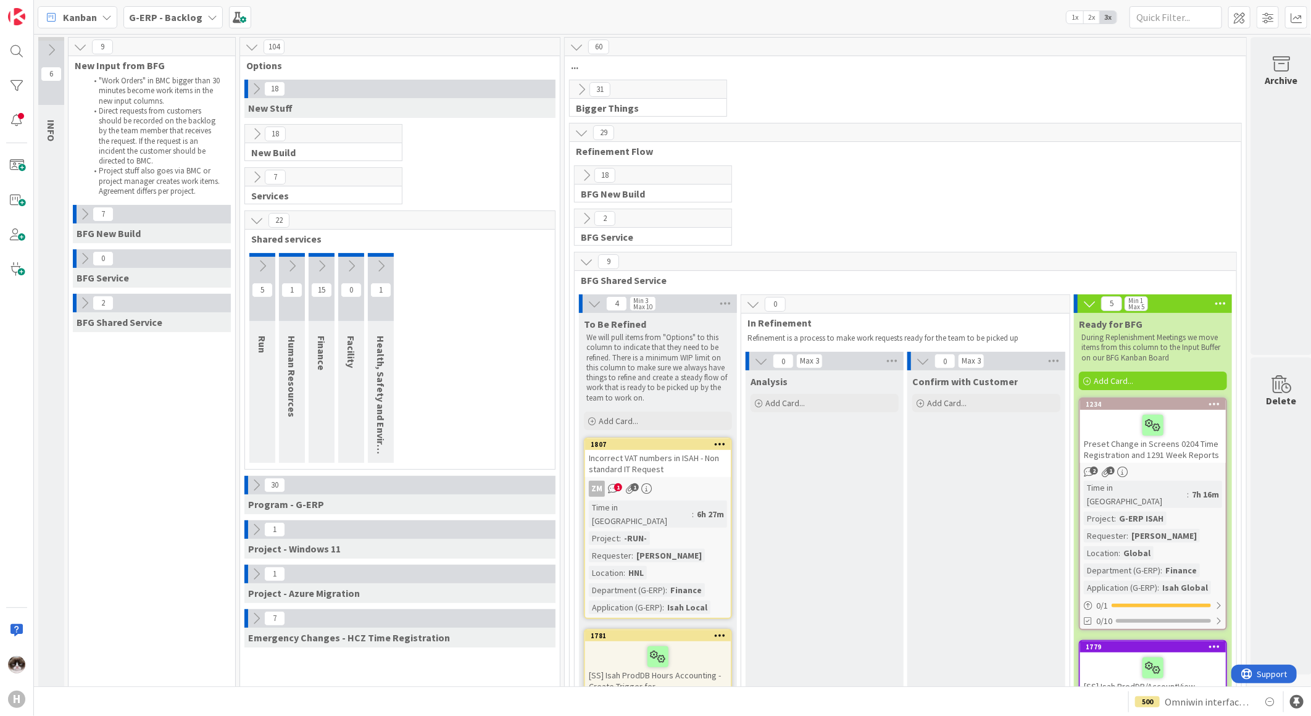
click at [257, 135] on icon at bounding box center [257, 134] width 14 height 14
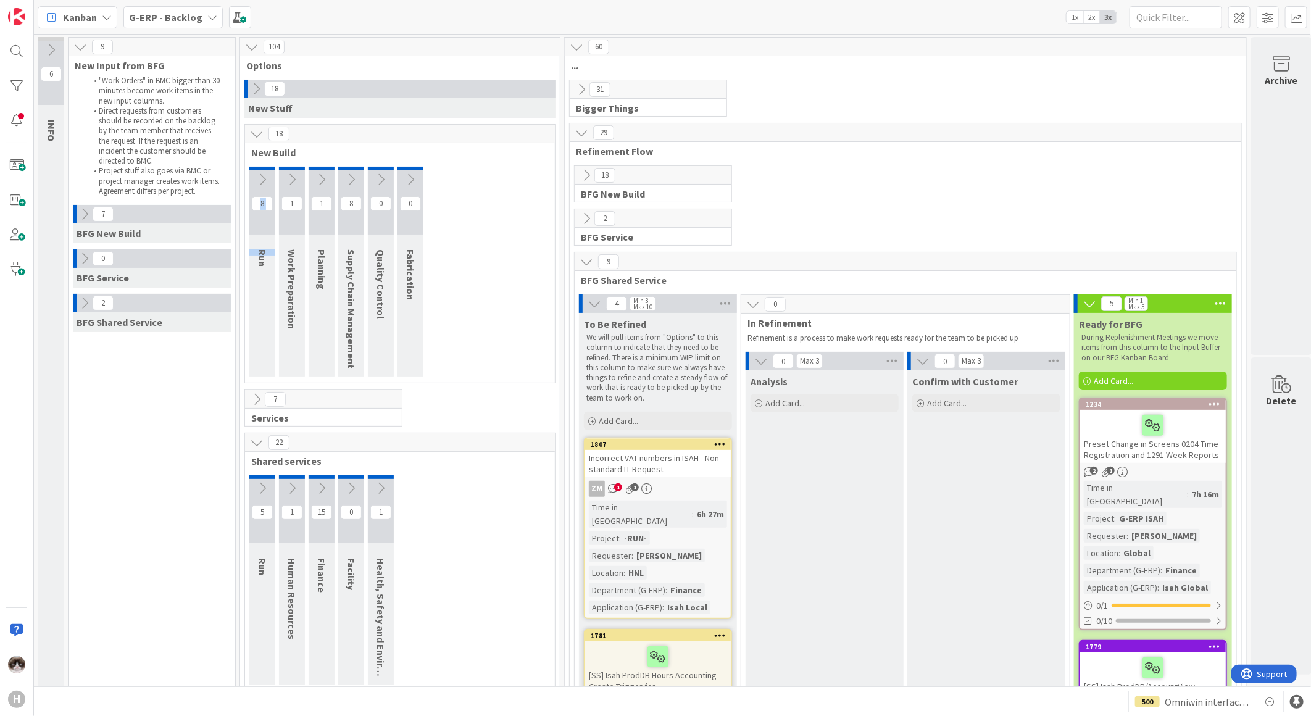
drag, startPoint x: 262, startPoint y: 278, endPoint x: 263, endPoint y: 254, distance: 24.1
click at [263, 254] on div "8 Run" at bounding box center [262, 272] width 26 height 210
click at [581, 259] on icon at bounding box center [587, 262] width 14 height 14
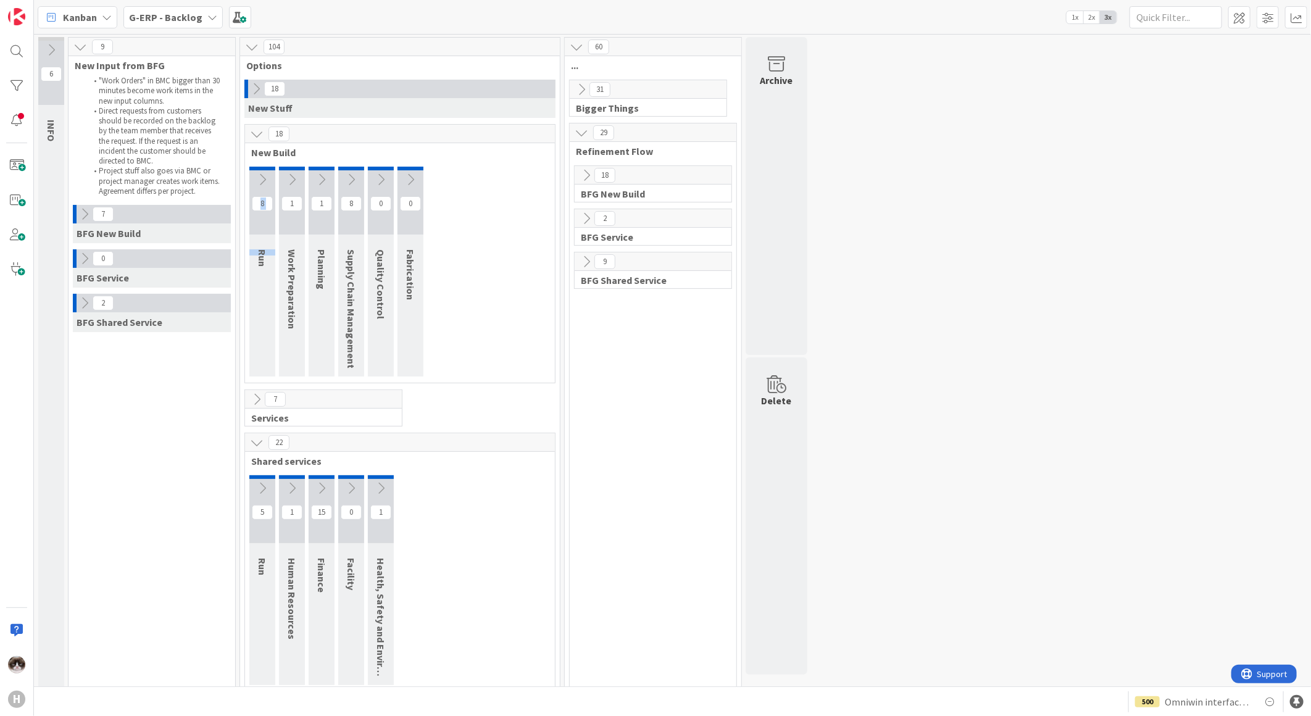
click at [575, 88] on icon at bounding box center [582, 90] width 14 height 14
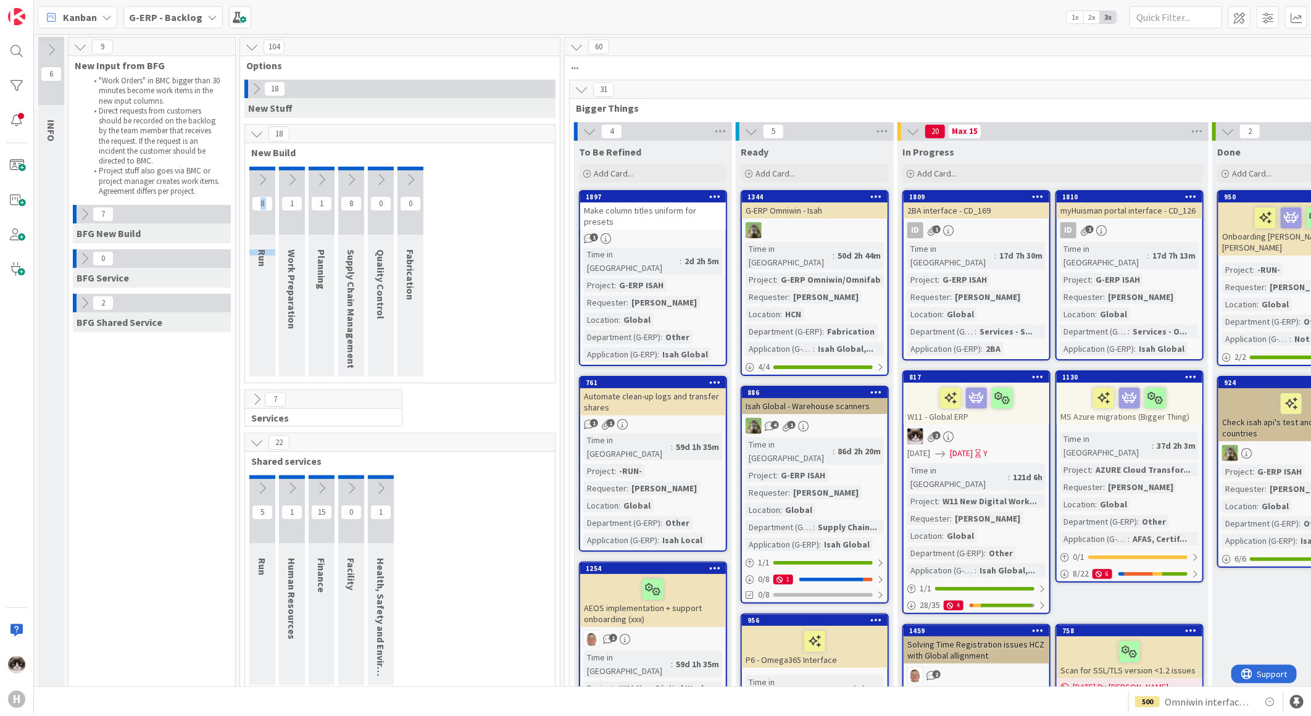
click at [582, 90] on icon at bounding box center [582, 90] width 14 height 14
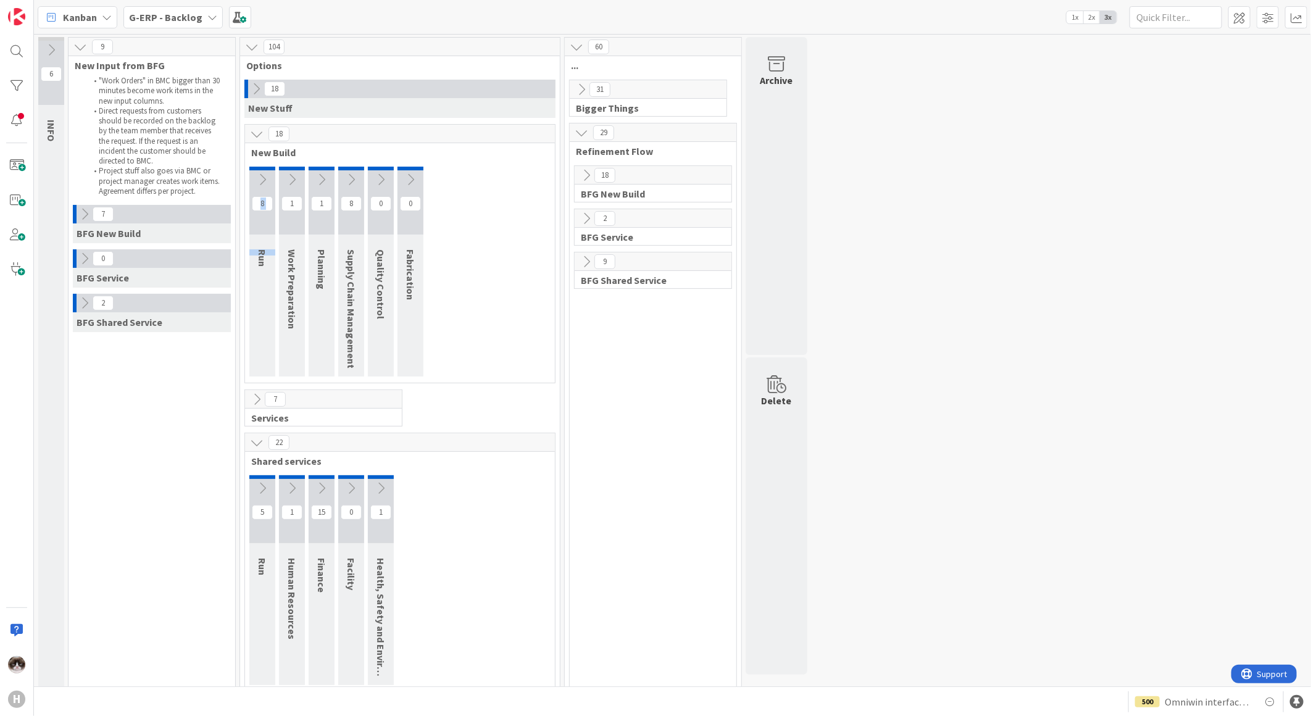
click at [582, 90] on icon at bounding box center [582, 90] width 14 height 14
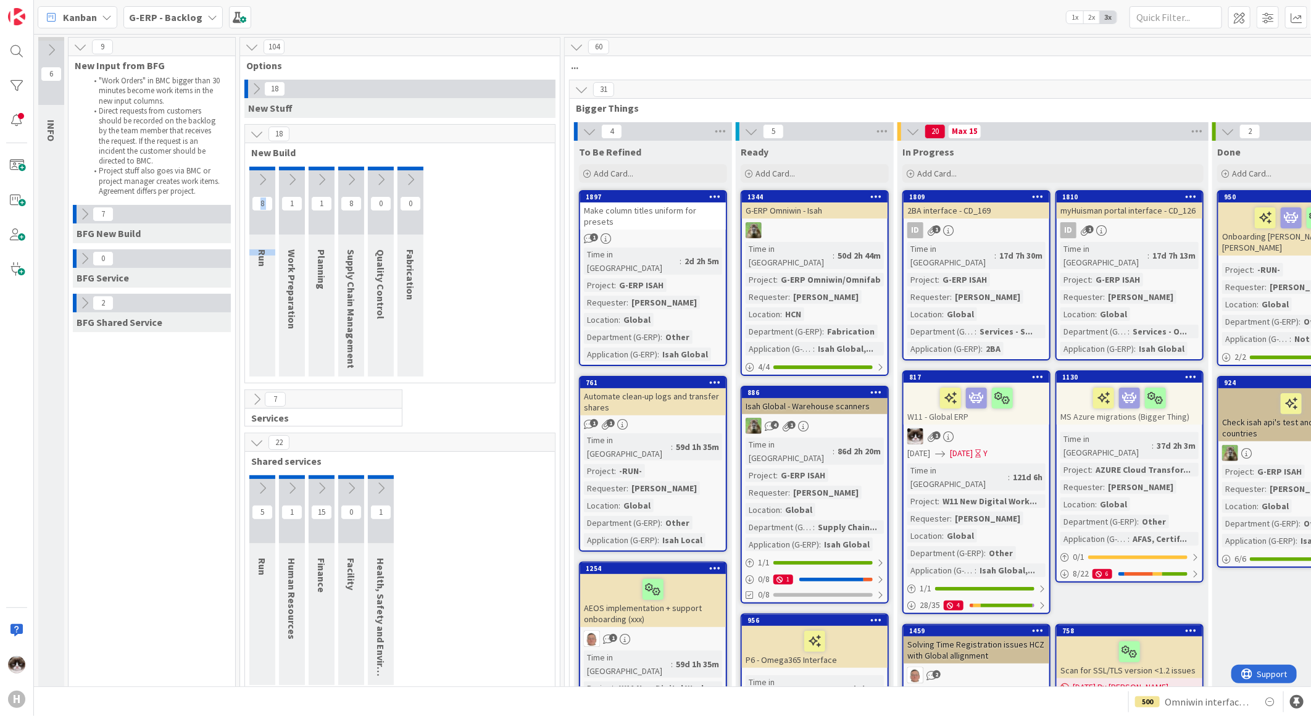
click at [582, 90] on icon at bounding box center [582, 90] width 14 height 14
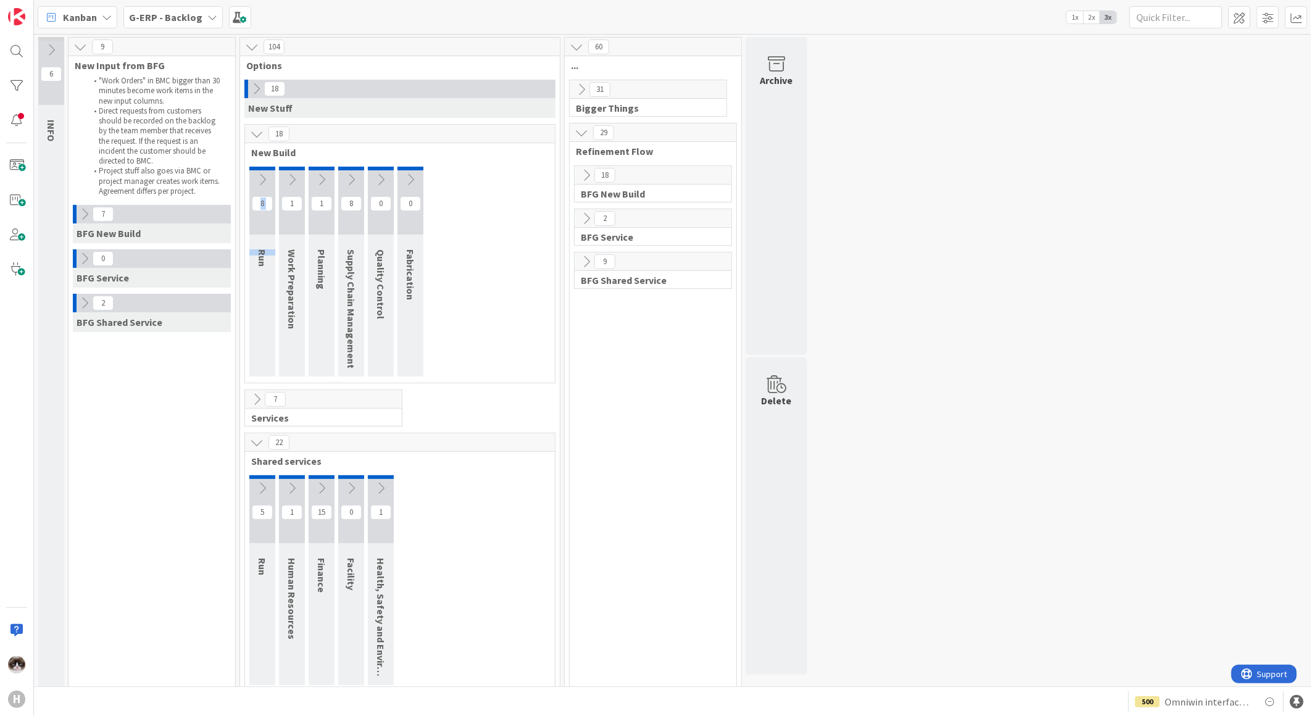
click at [582, 90] on icon at bounding box center [582, 90] width 14 height 14
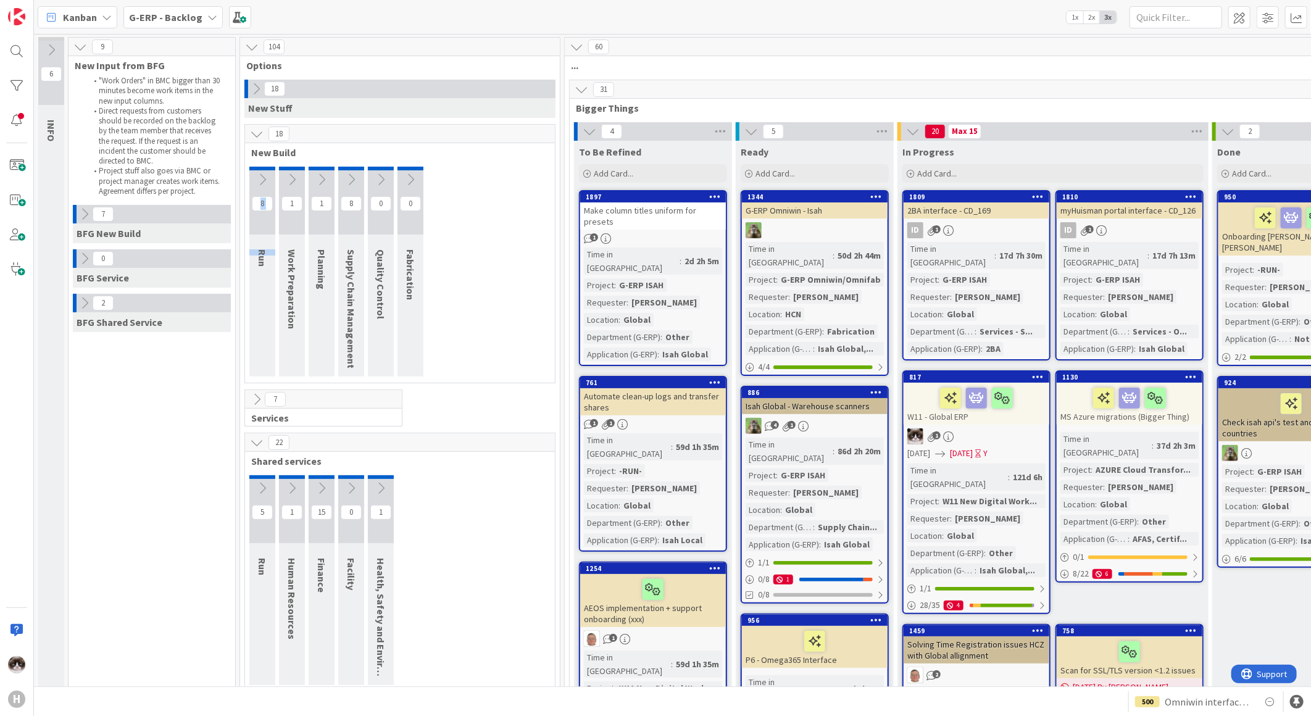
click at [582, 90] on icon at bounding box center [582, 90] width 14 height 14
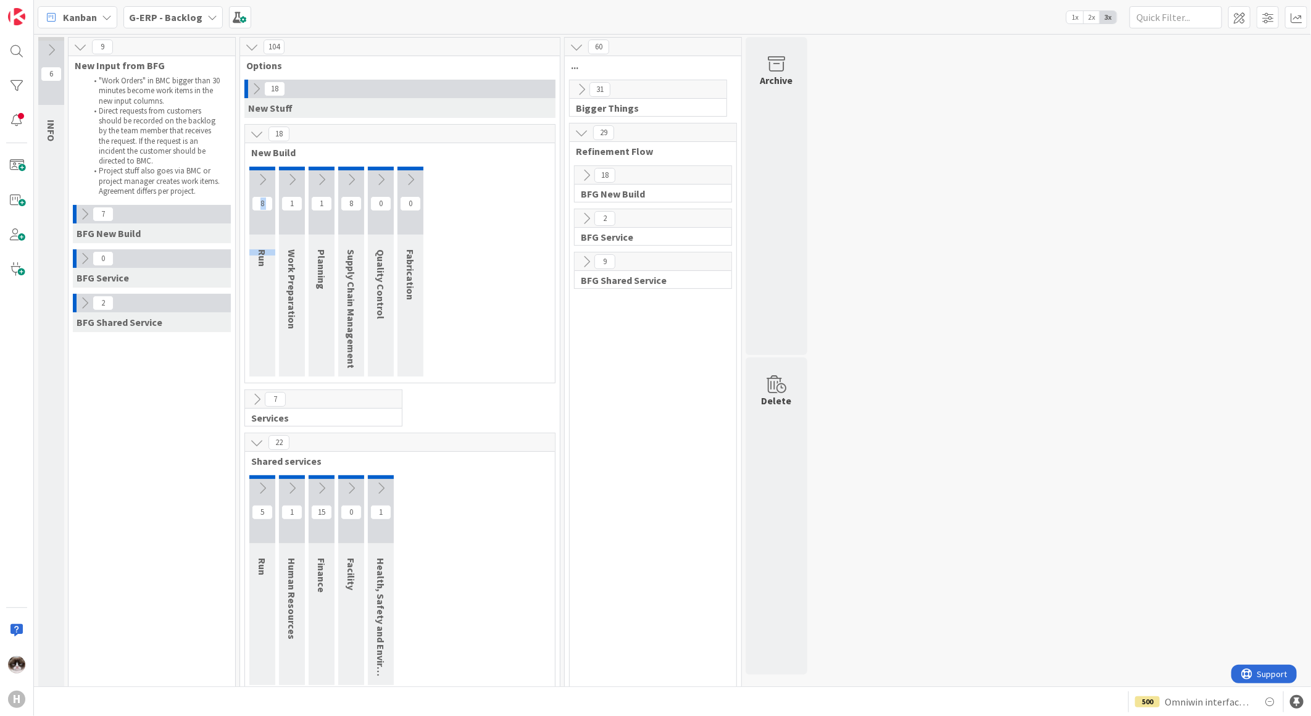
click at [582, 90] on icon at bounding box center [582, 90] width 14 height 14
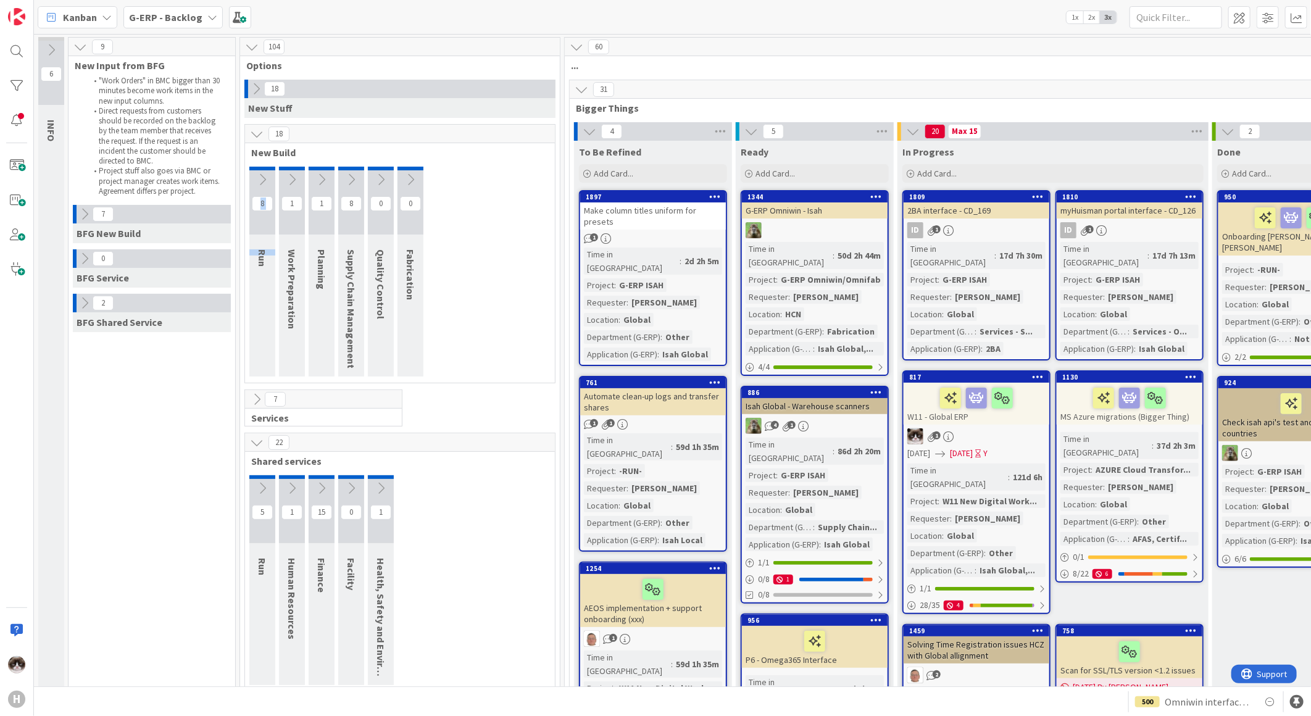
click at [582, 90] on icon at bounding box center [582, 90] width 14 height 14
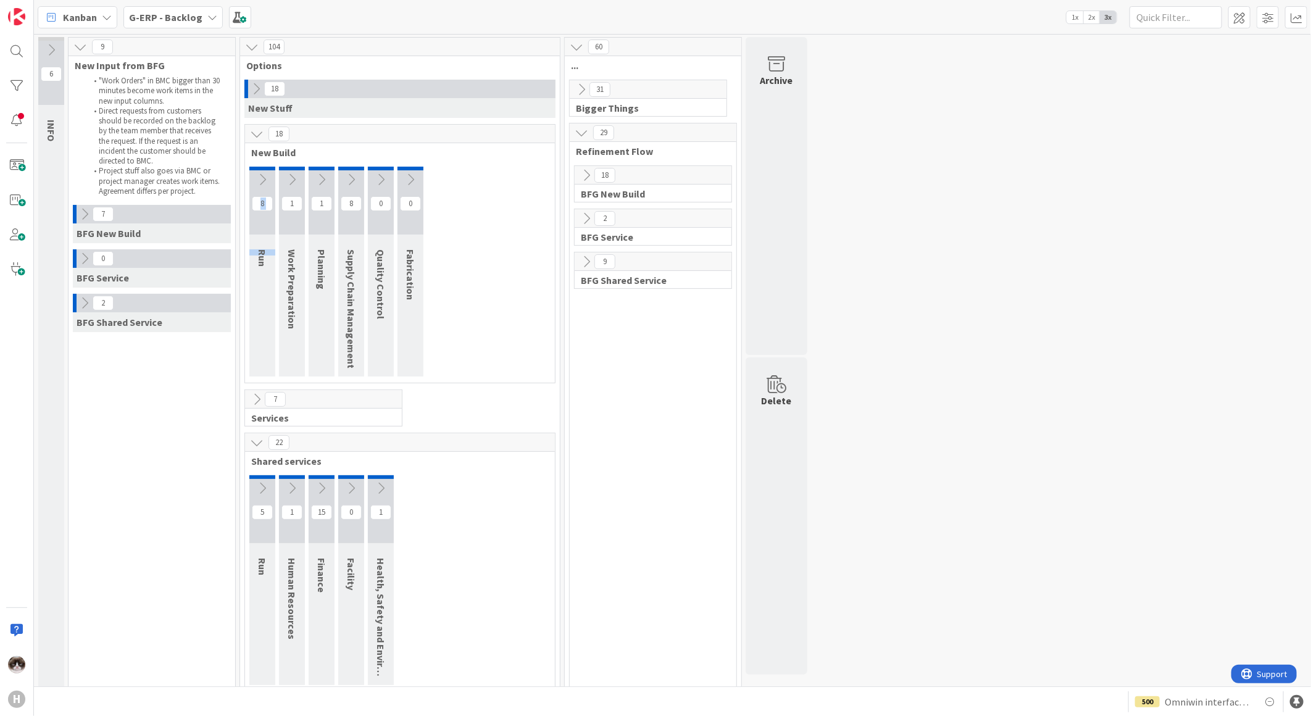
click at [257, 446] on icon at bounding box center [257, 443] width 14 height 14
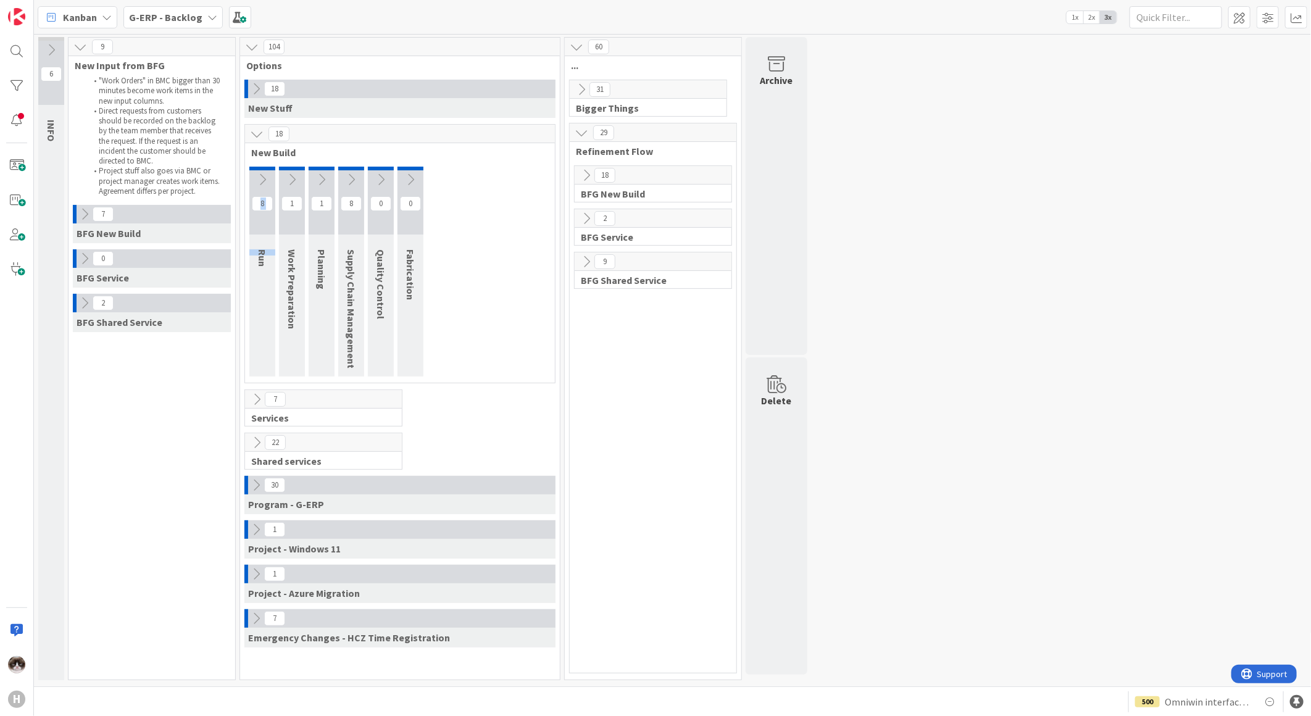
click at [256, 140] on button at bounding box center [257, 134] width 16 height 16
